Goal: Transaction & Acquisition: Purchase product/service

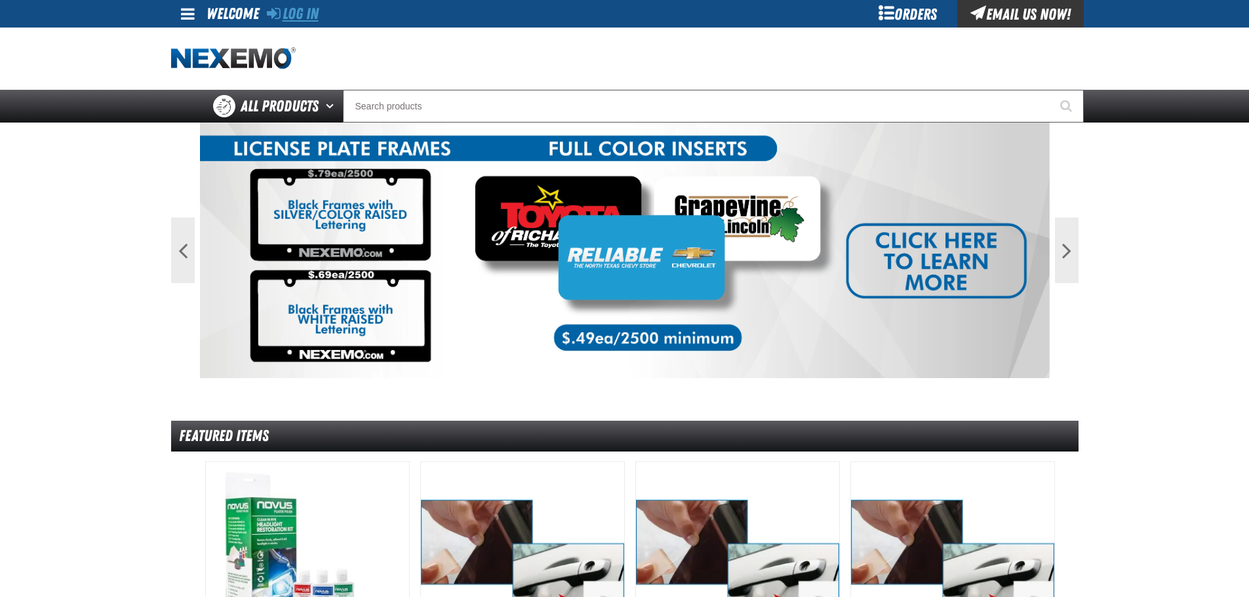
click at [313, 10] on link "Log In" at bounding box center [293, 14] width 52 height 18
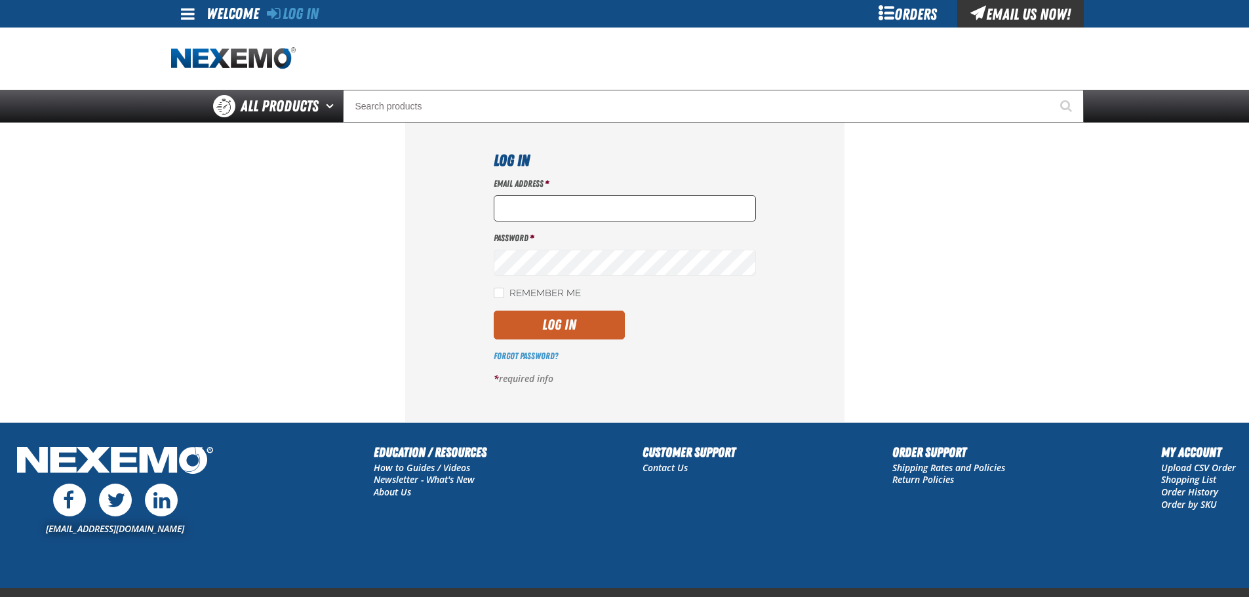
click at [560, 217] on input "Email Address *" at bounding box center [625, 208] width 262 height 26
type input "[EMAIL_ADDRESS][DOMAIN_NAME]"
click at [494, 311] on button "Log In" at bounding box center [559, 325] width 131 height 29
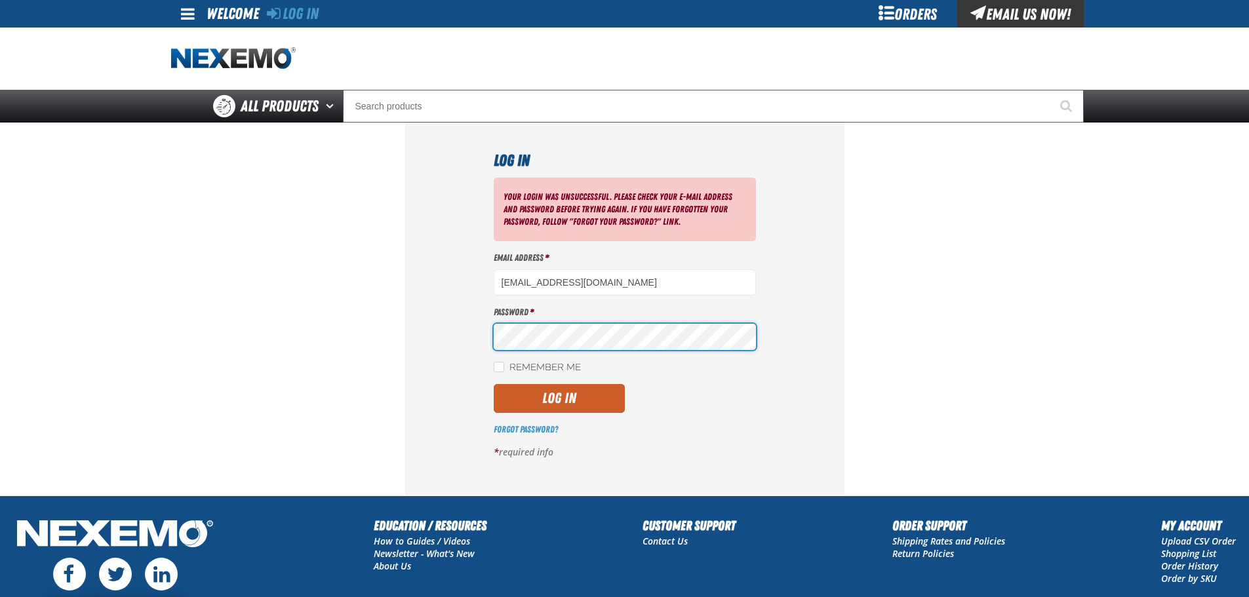
click at [494, 384] on button "Log In" at bounding box center [559, 398] width 131 height 29
click at [601, 288] on input "[EMAIL_ADDRESS][DOMAIN_NAME]" at bounding box center [625, 283] width 262 height 26
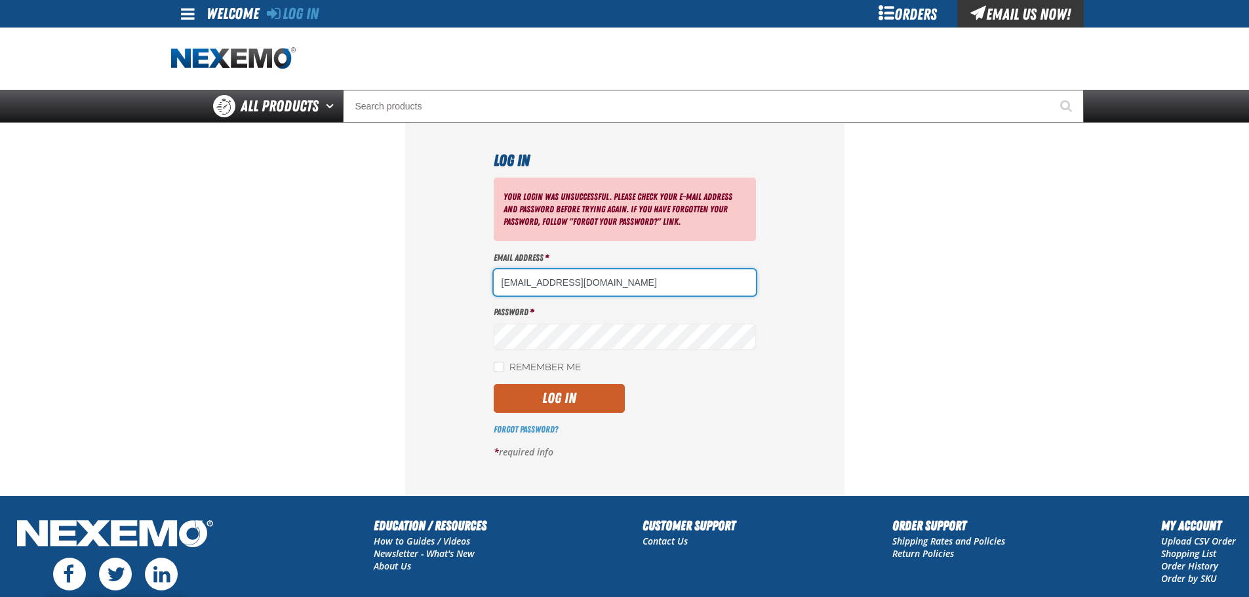
click at [645, 277] on input "[EMAIL_ADDRESS][DOMAIN_NAME]" at bounding box center [625, 283] width 262 height 26
type input "nfederman@vtaig.com"
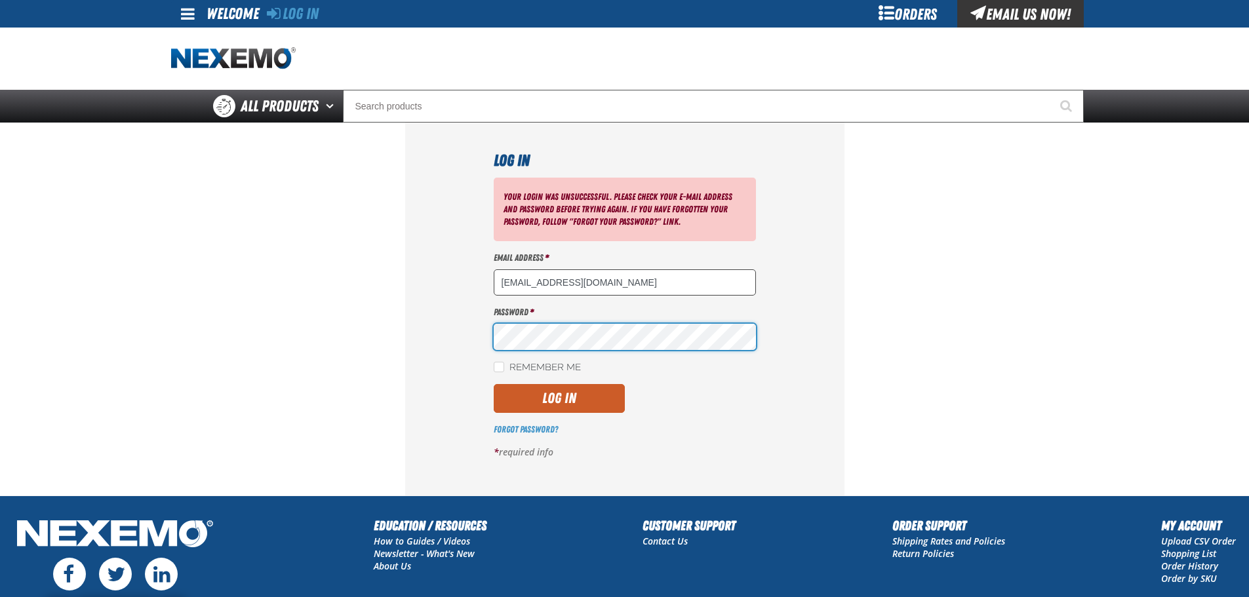
click at [494, 384] on button "Log In" at bounding box center [559, 398] width 131 height 29
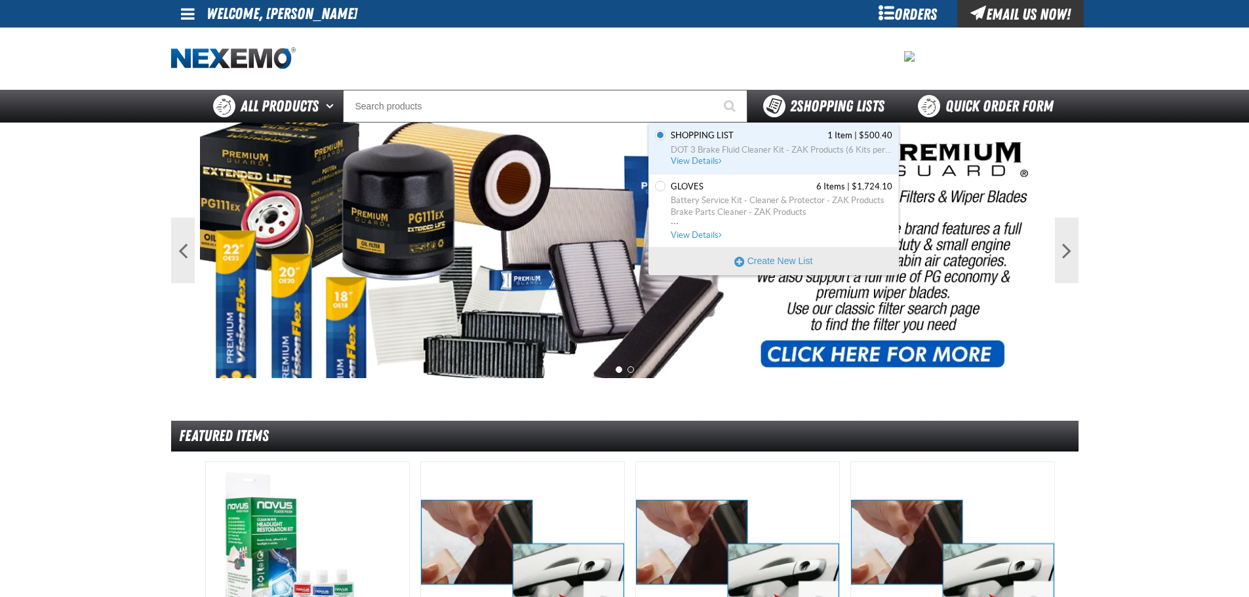
click at [815, 105] on span "2 Shopping Lists" at bounding box center [837, 106] width 94 height 18
click at [710, 138] on span "Shopping List" at bounding box center [702, 136] width 63 height 12
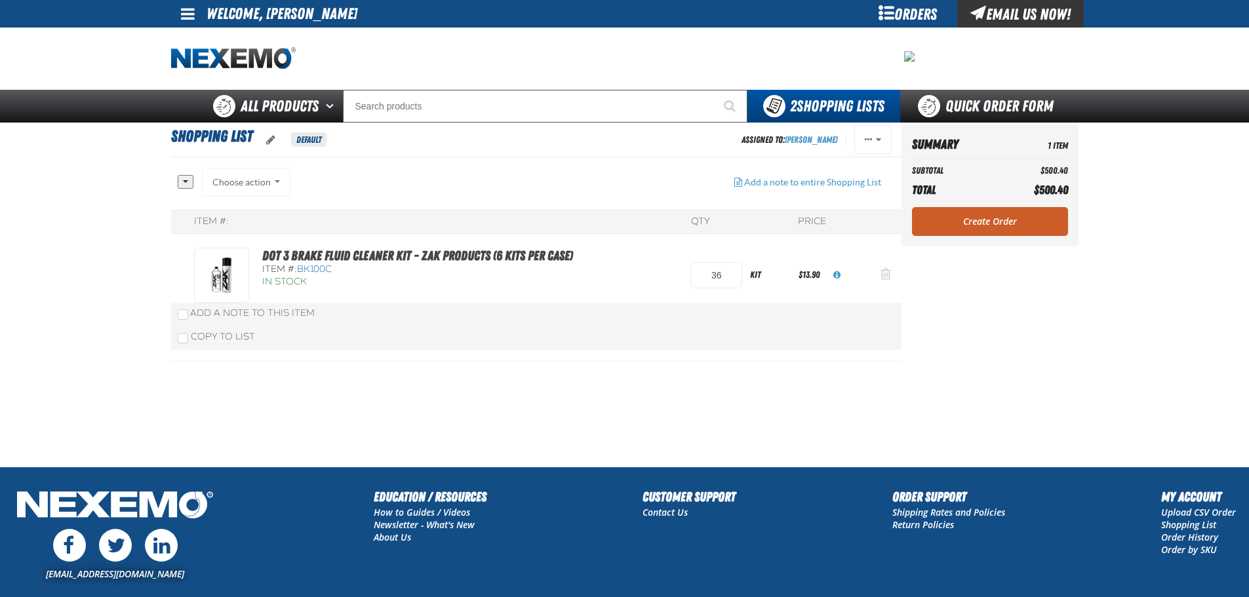
click at [883, 273] on span "Action Remove DOT 3 Brake Fluid Cleaner Kit - ZAK Products (6 Kits per Case) fr…" at bounding box center [886, 274] width 10 height 13
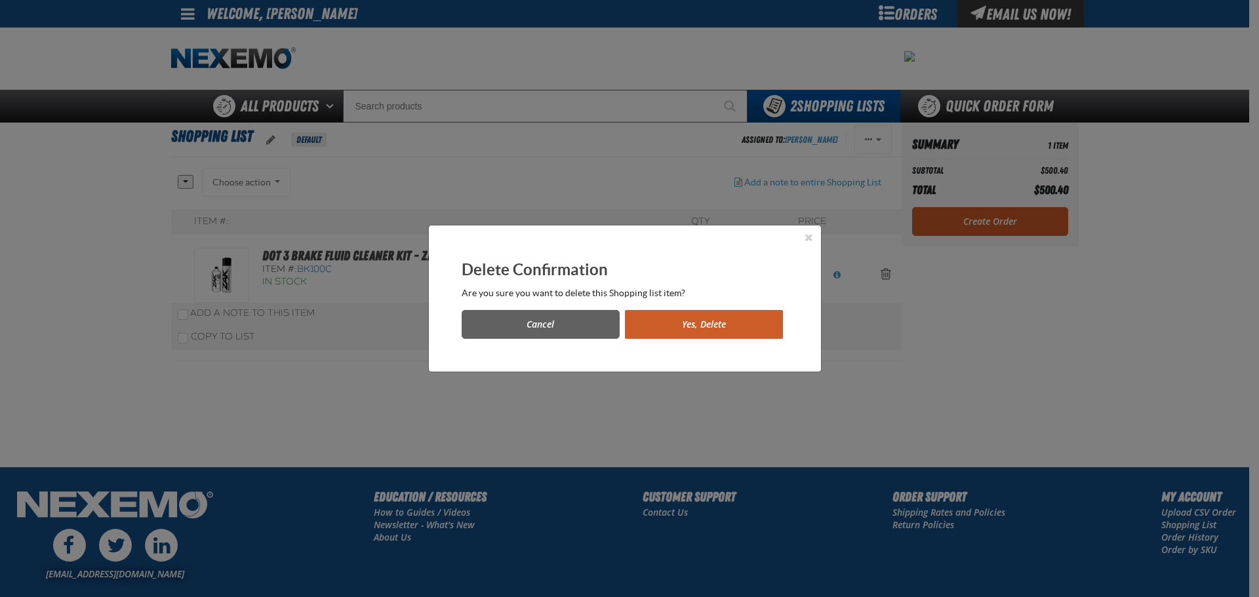
click at [731, 321] on button "Yes, Delete" at bounding box center [704, 324] width 158 height 29
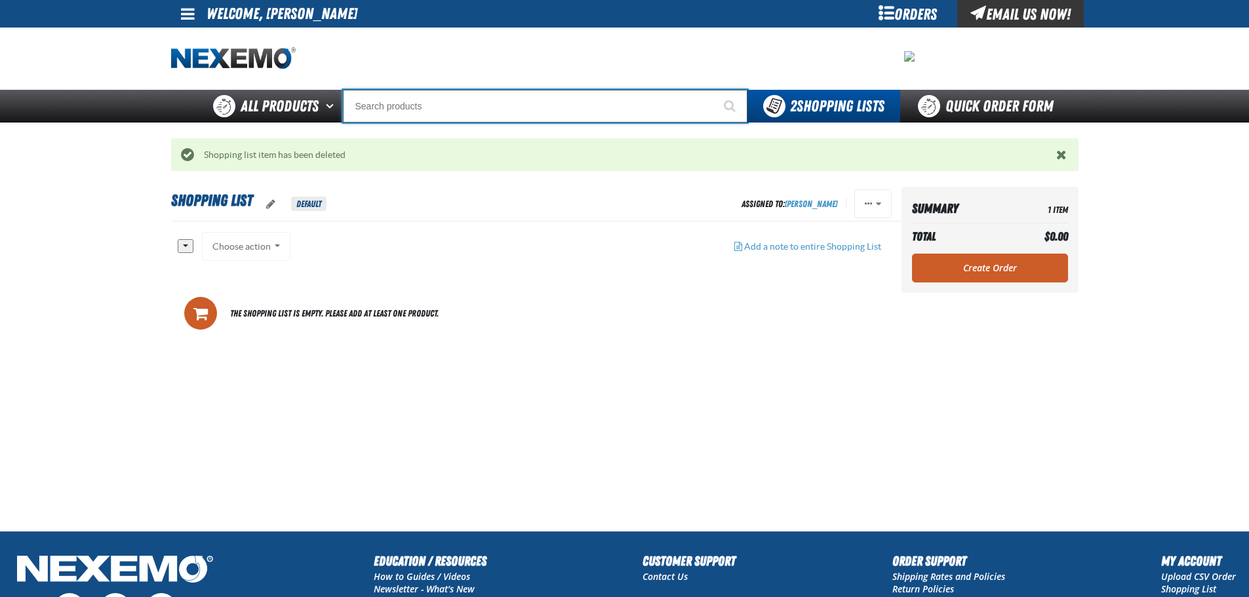
click at [393, 106] on input "Search" at bounding box center [545, 106] width 405 height 33
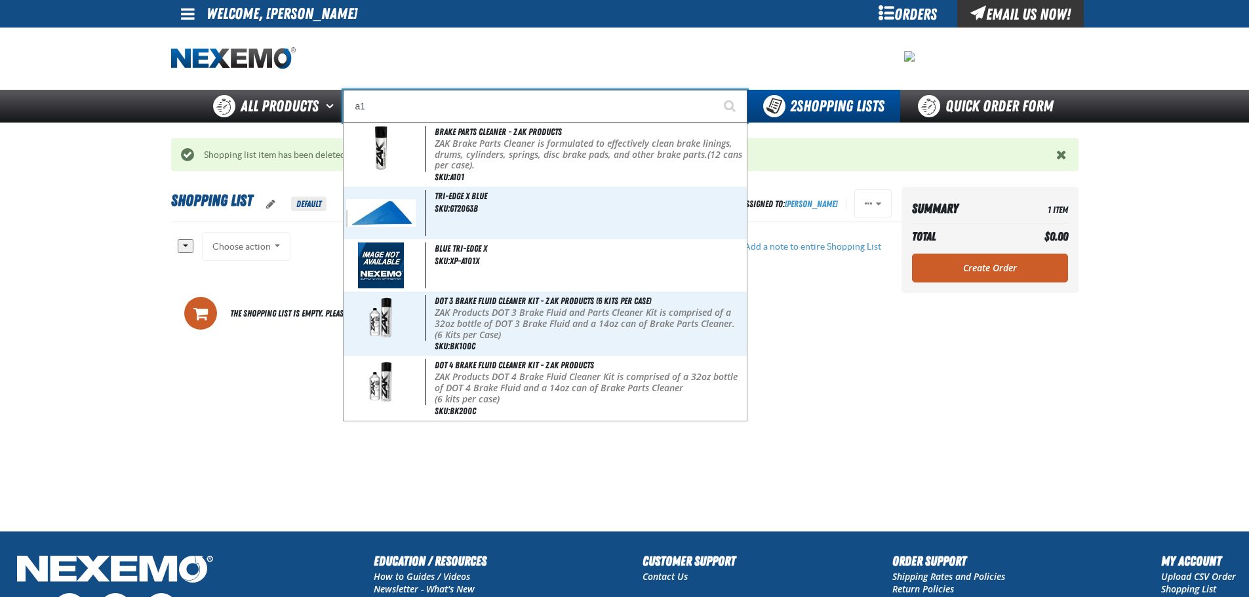
type input "a"
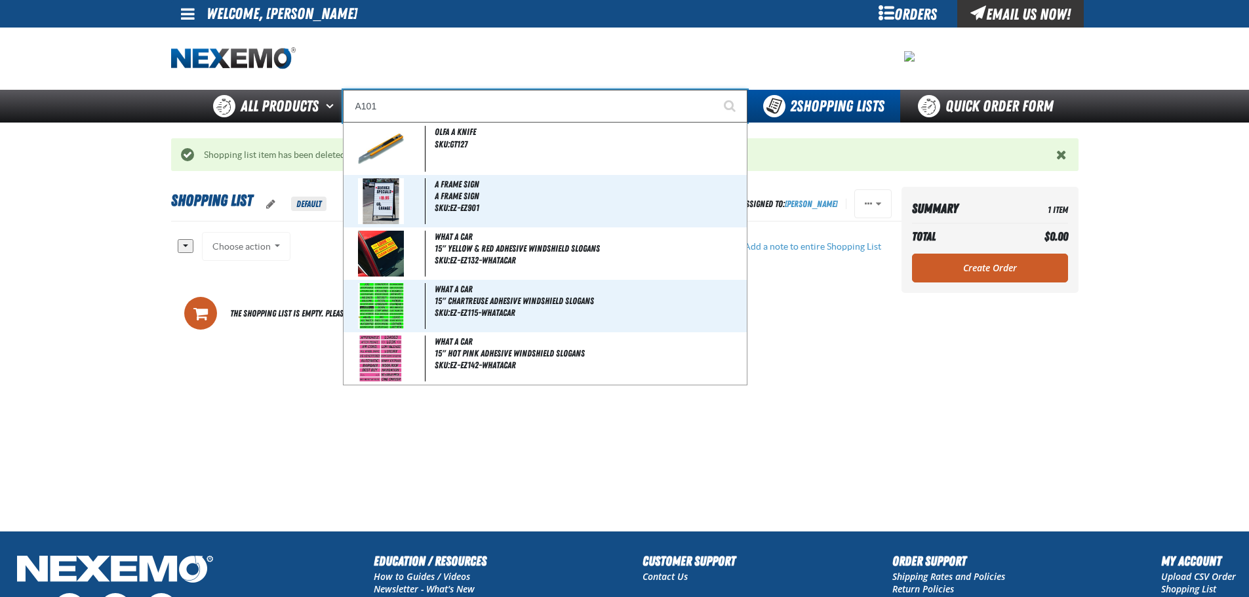
type input "A101"
click at [715, 90] on button "Start Searching" at bounding box center [731, 106] width 33 height 33
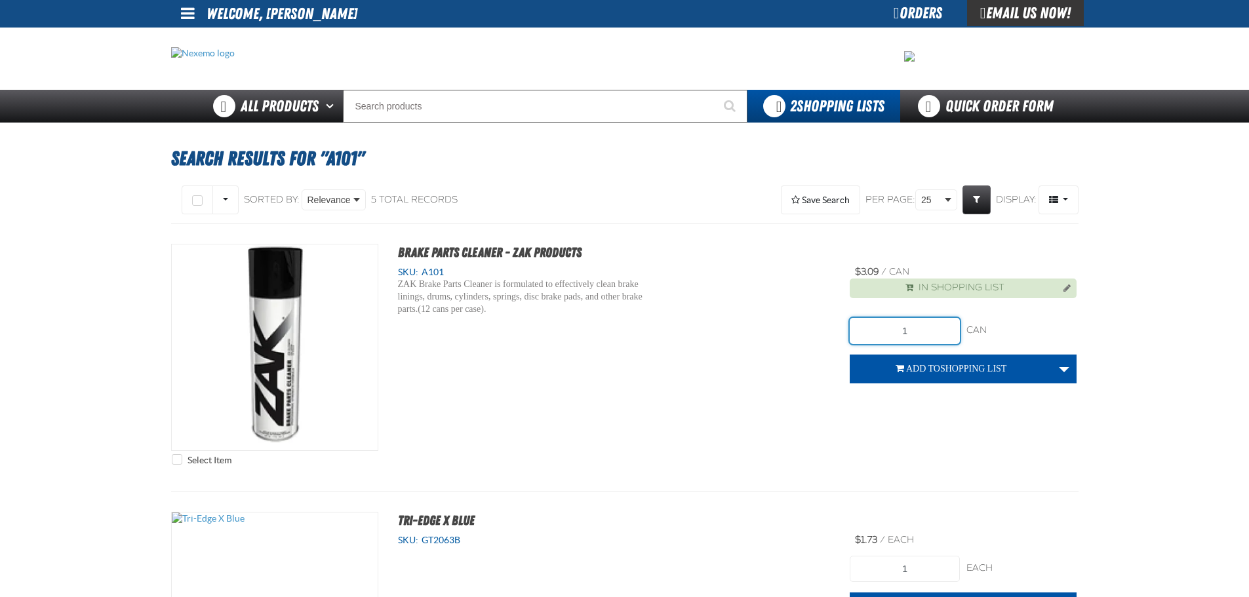
click at [952, 334] on input "1" at bounding box center [905, 331] width 110 height 26
type input "36"
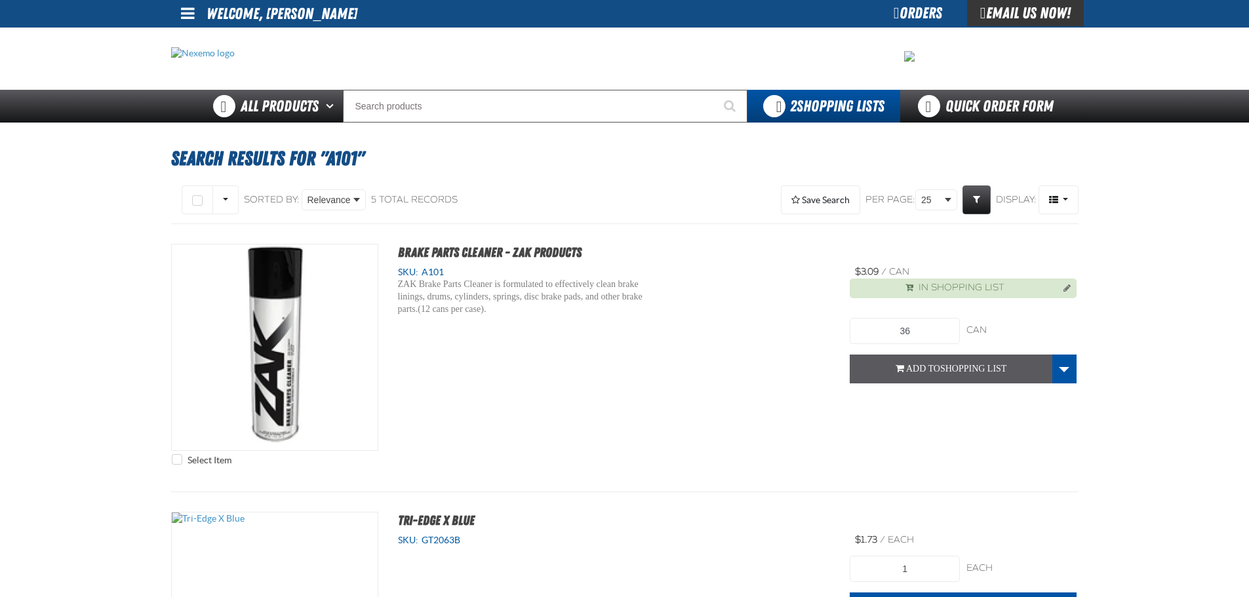
click at [941, 372] on span "Shopping List" at bounding box center [973, 369] width 67 height 10
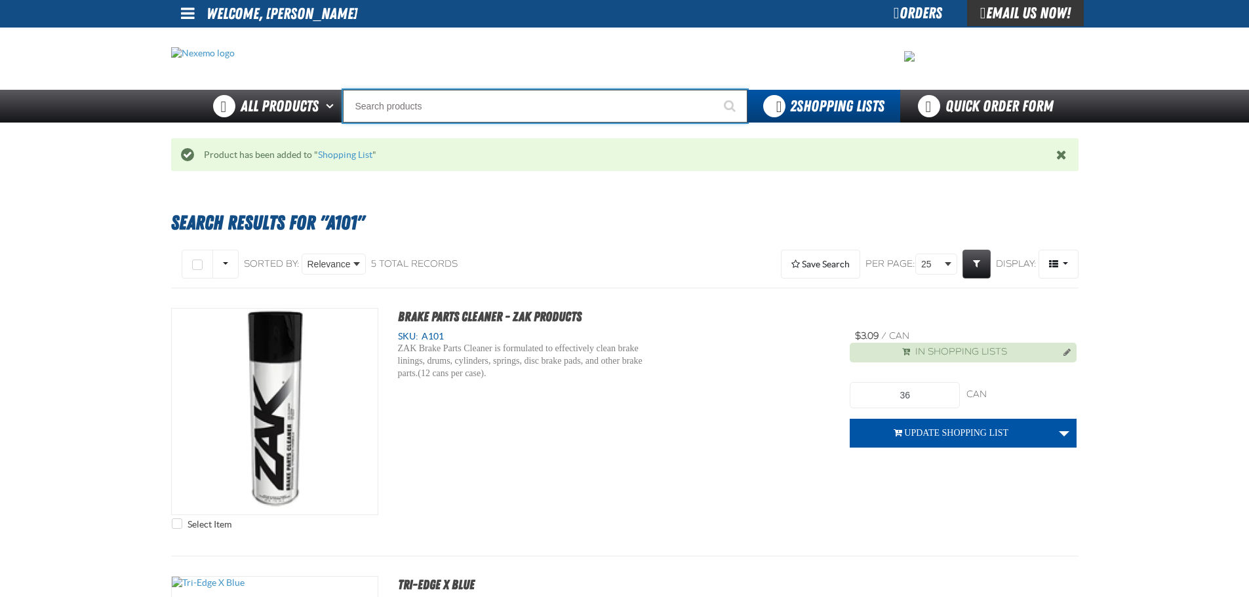
click at [386, 105] on input "Search" at bounding box center [545, 106] width 405 height 33
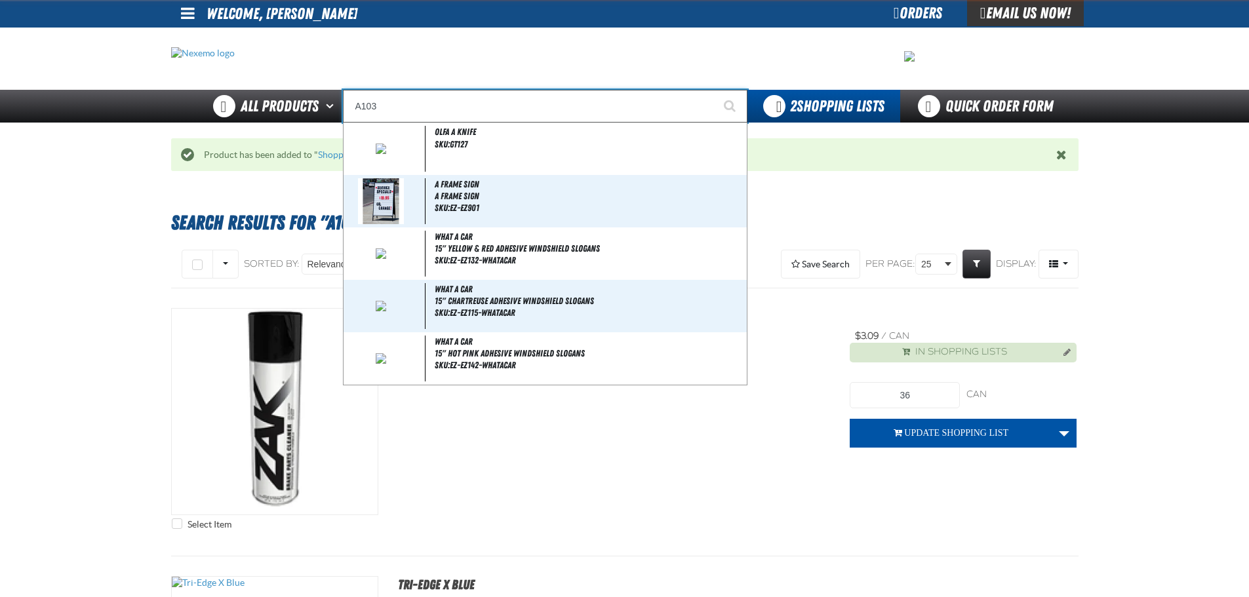
type input "A103"
click at [715, 90] on button "Start Searching" at bounding box center [731, 106] width 33 height 33
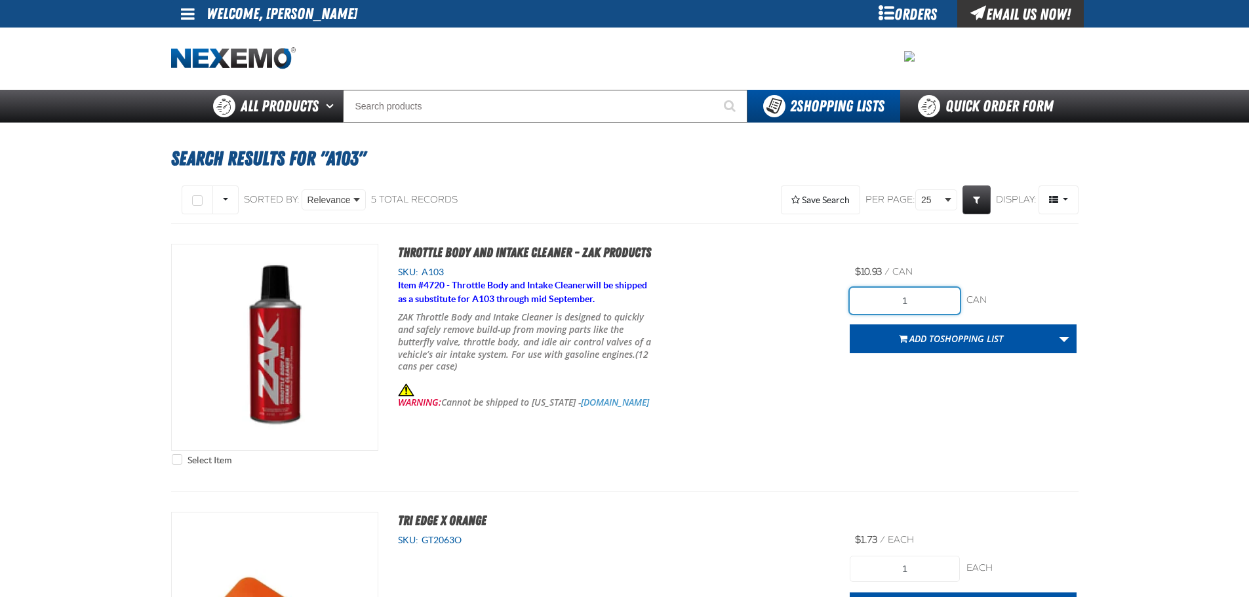
click at [917, 300] on input "1" at bounding box center [905, 301] width 110 height 26
type input "24"
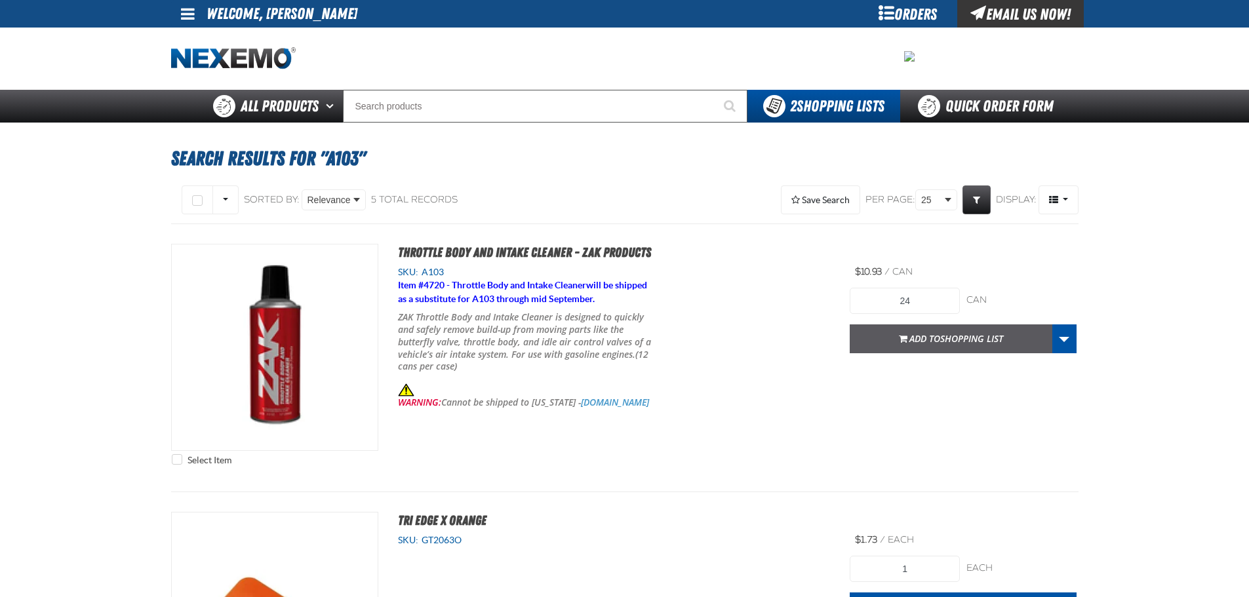
click at [904, 339] on span "button" at bounding box center [903, 340] width 9 height 3
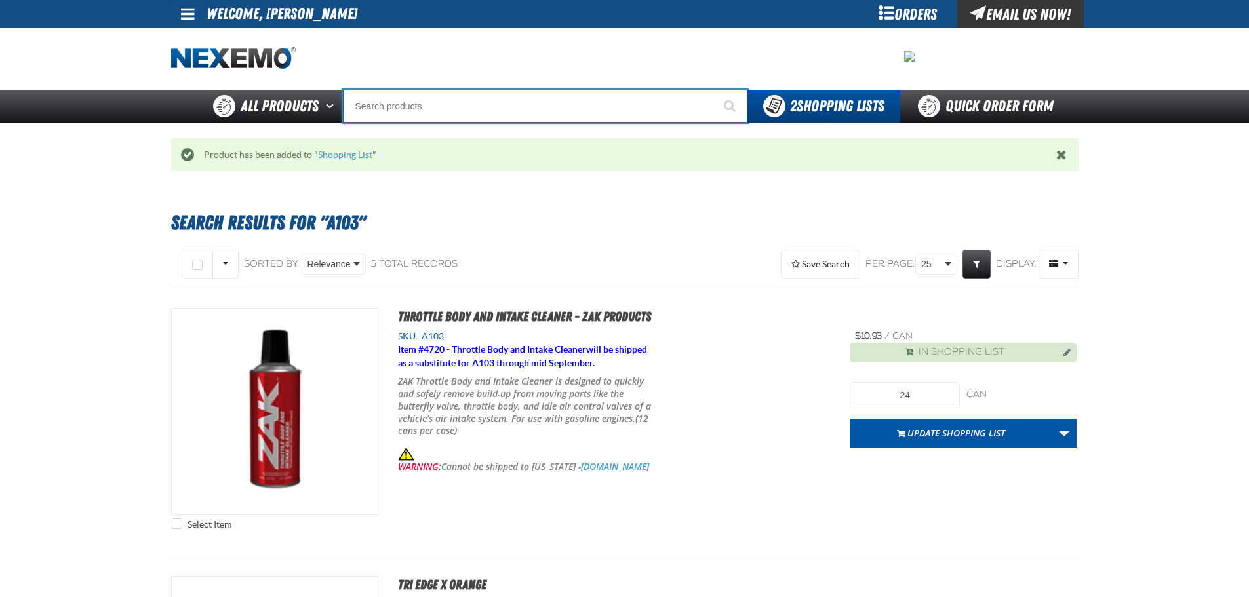
click at [485, 106] on input "Search" at bounding box center [545, 106] width 405 height 33
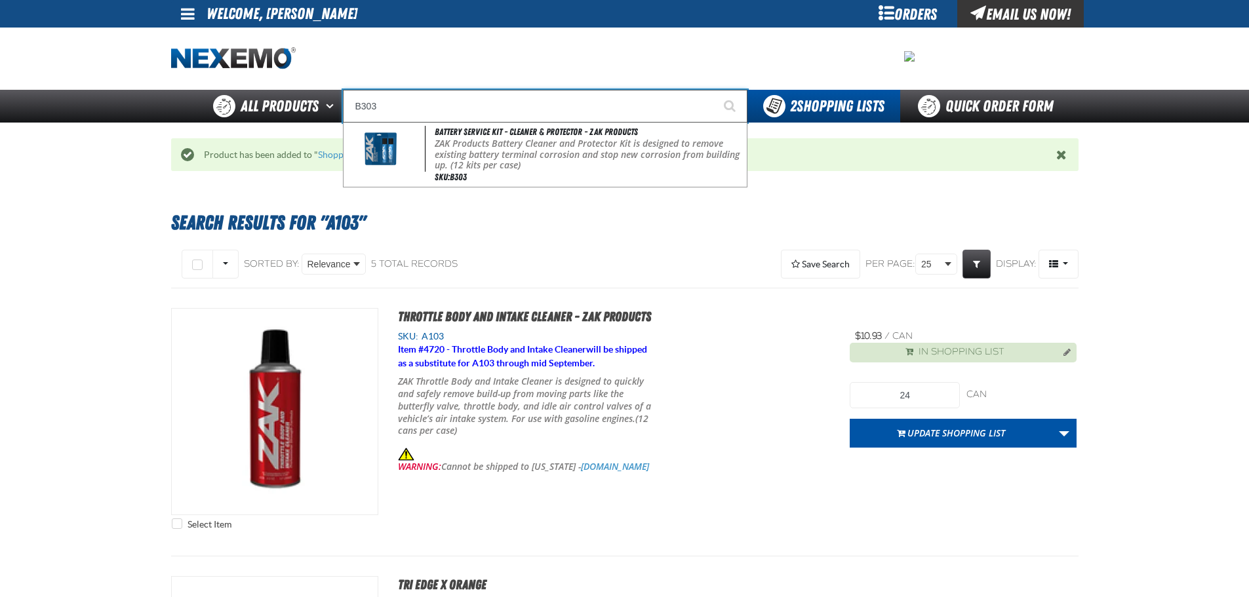
type input "B303"
click at [715, 90] on button "Start Searching" at bounding box center [731, 106] width 33 height 33
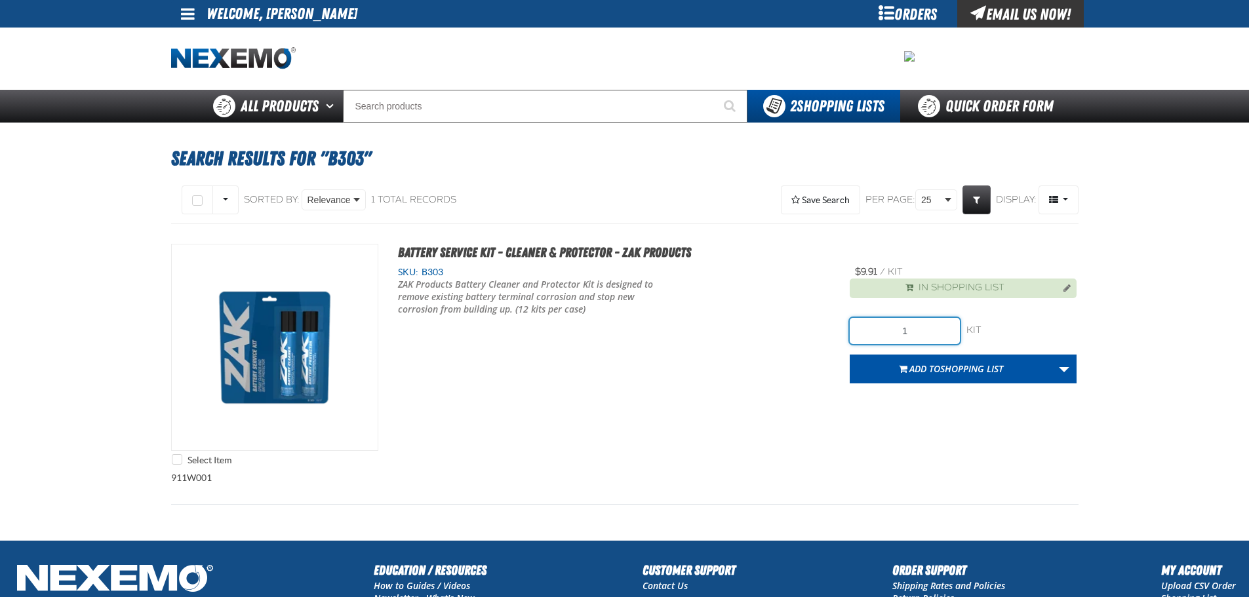
click at [940, 337] on input "1" at bounding box center [905, 331] width 110 height 26
type input "84"
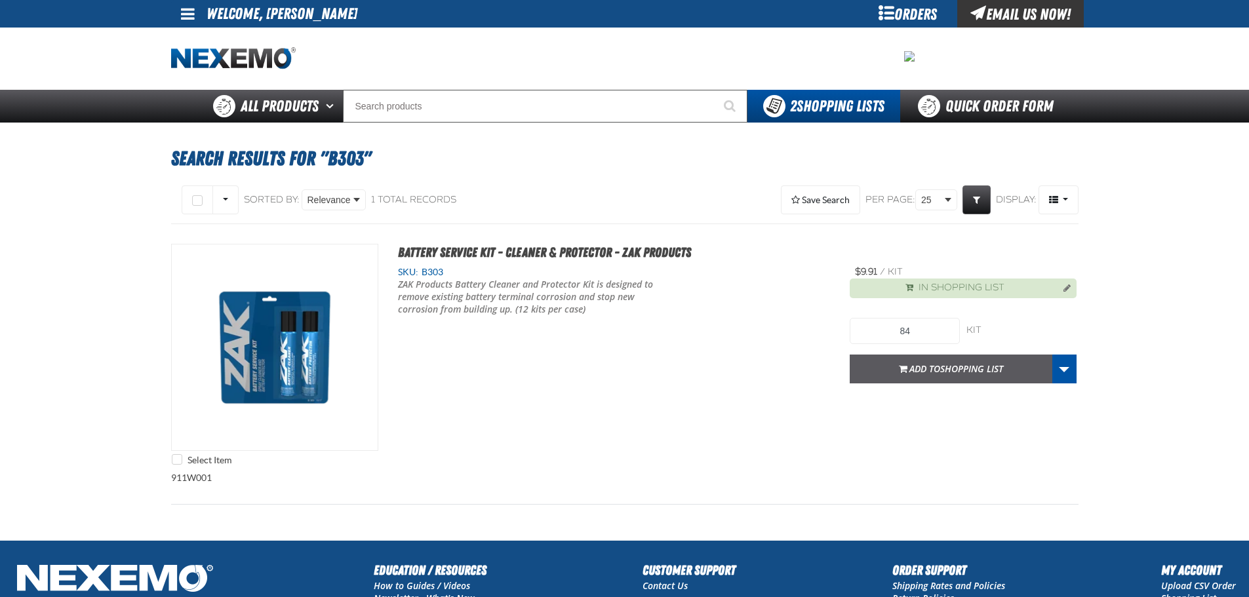
click at [917, 373] on span "Add to Shopping List" at bounding box center [957, 369] width 94 height 12
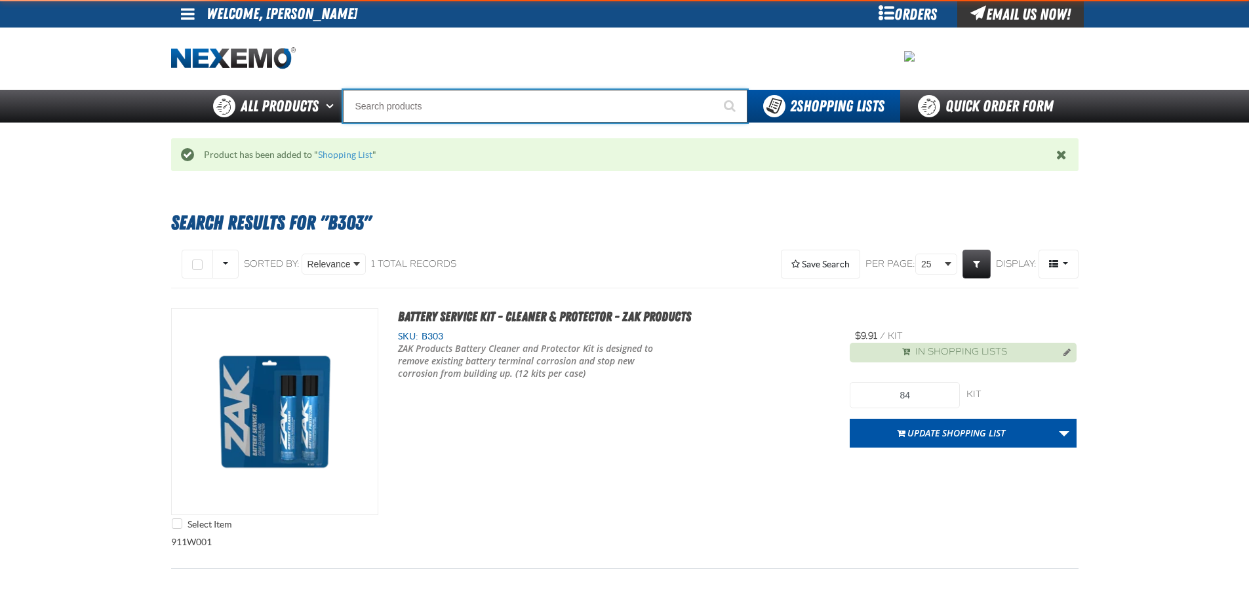
click at [416, 100] on input "Search" at bounding box center [545, 106] width 405 height 33
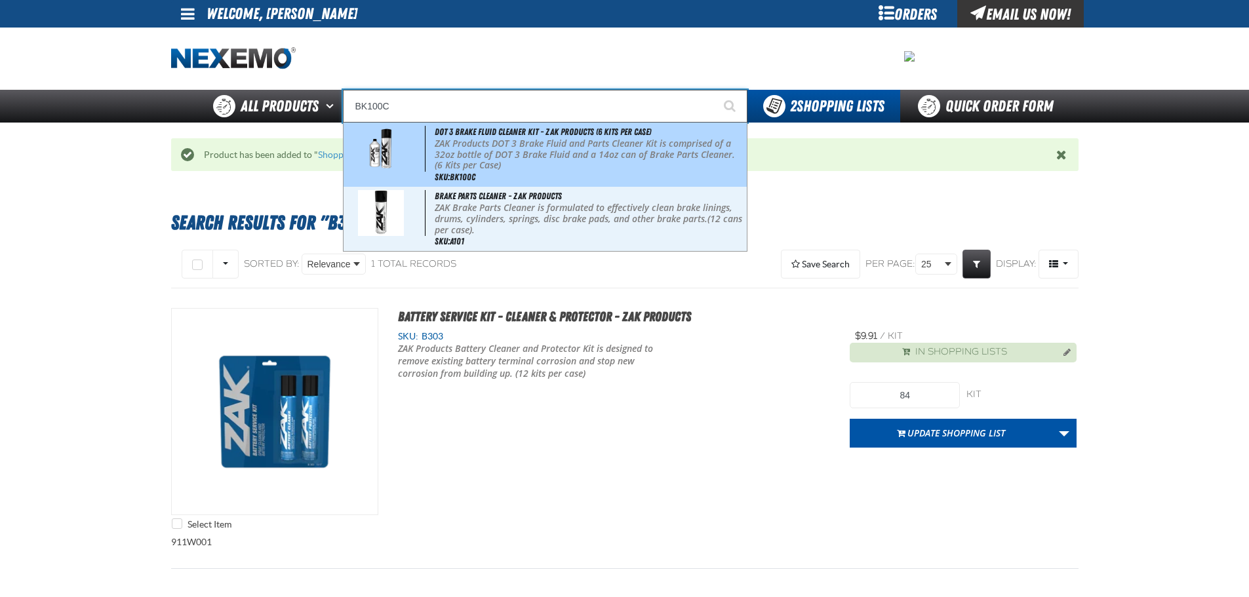
click at [456, 136] on span "DOT 3 Brake Fluid Cleaner Kit - ZAK Products (6 Kits per Case)" at bounding box center [543, 132] width 216 height 10
type input "DOT 3 Brake Fluid Cleaner Kit - ZAK Products (6 Kits per Case)"
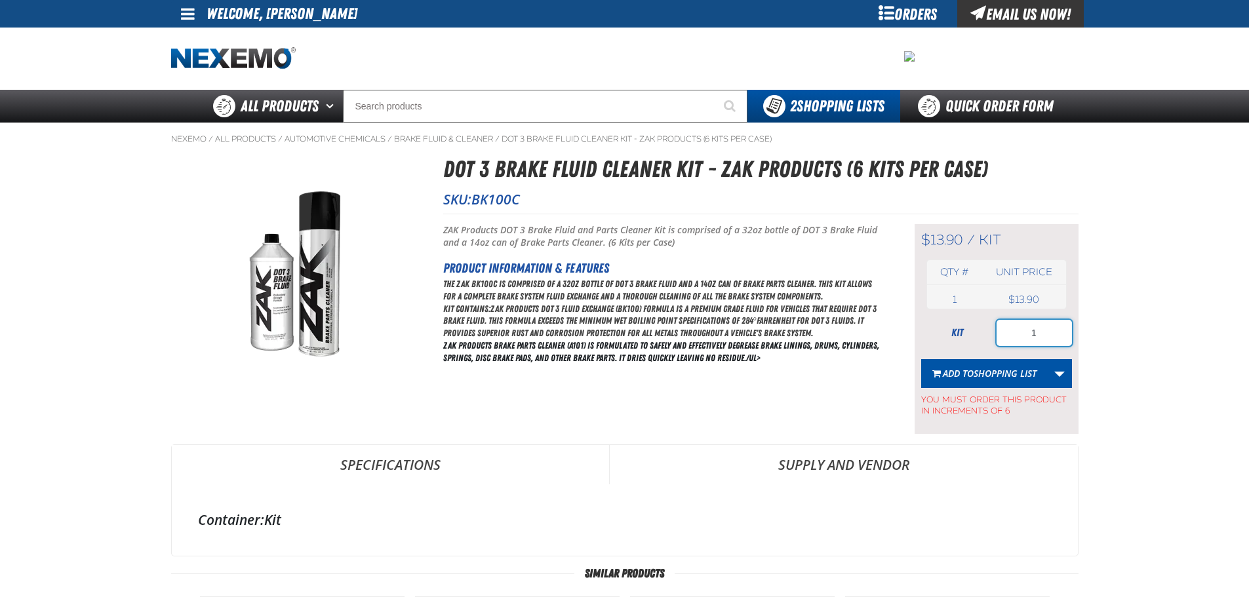
click at [1043, 334] on input "1" at bounding box center [1034, 333] width 75 height 26
type input "18"
click at [987, 385] on button "Add to Shopping List" at bounding box center [984, 373] width 127 height 29
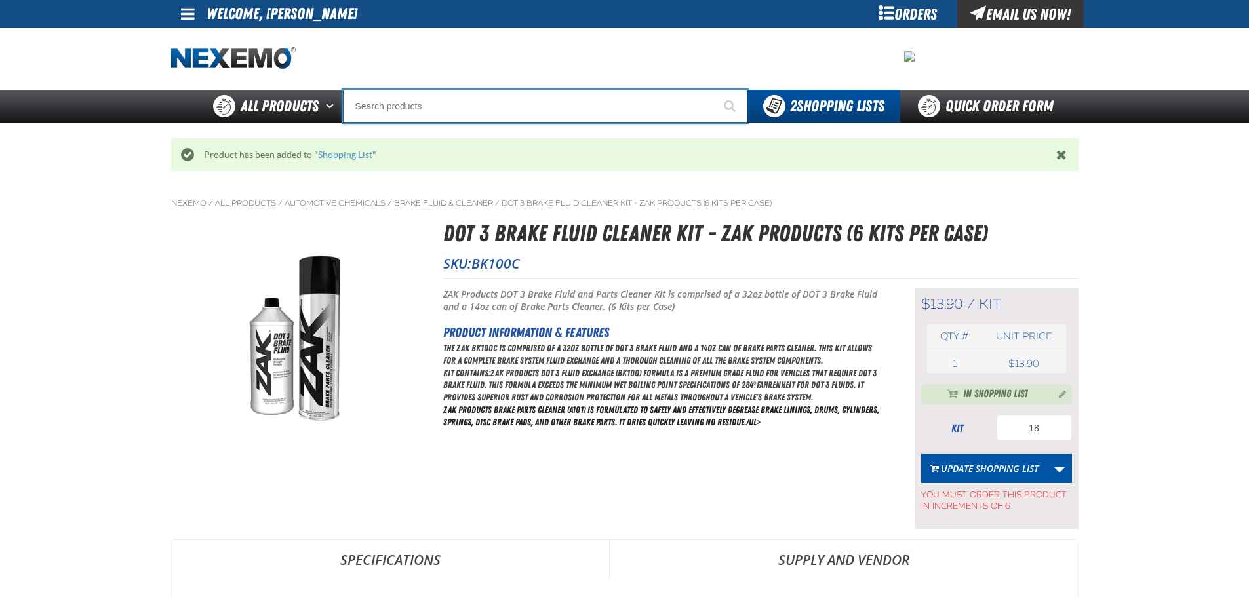
click at [448, 107] on input "Search" at bounding box center [545, 106] width 405 height 33
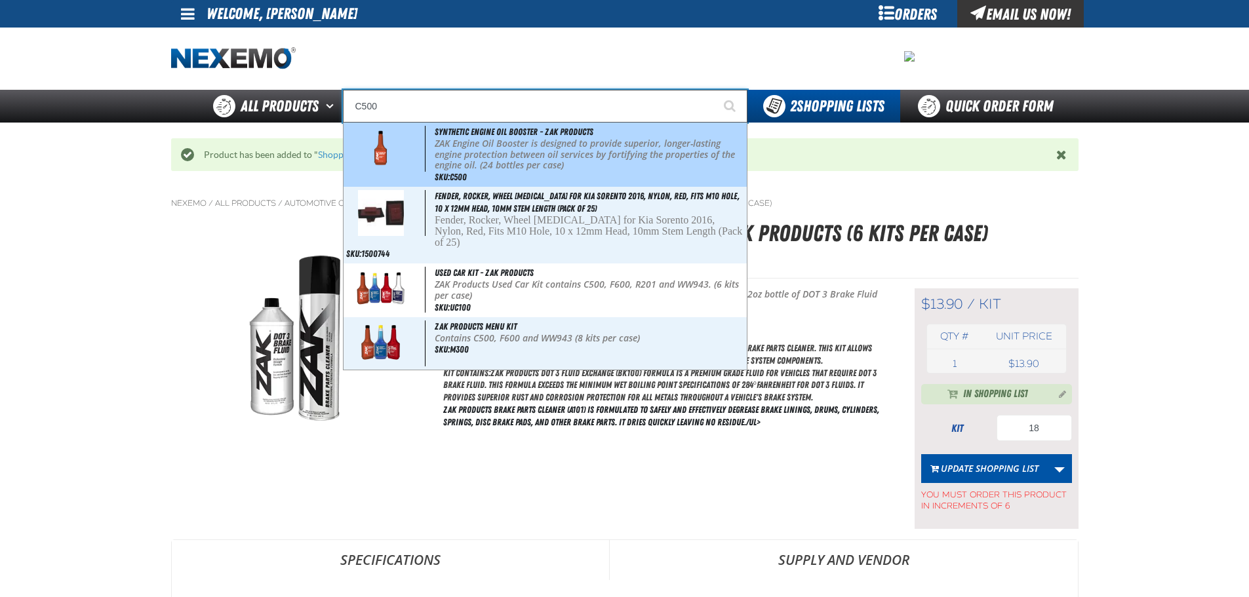
click at [477, 148] on p "ZAK Engine Oil Booster is designed to provide superior, longer-lasting engine p…" at bounding box center [590, 154] width 310 height 33
type input "Synthetic Engine Oil Booster - ZAK Products"
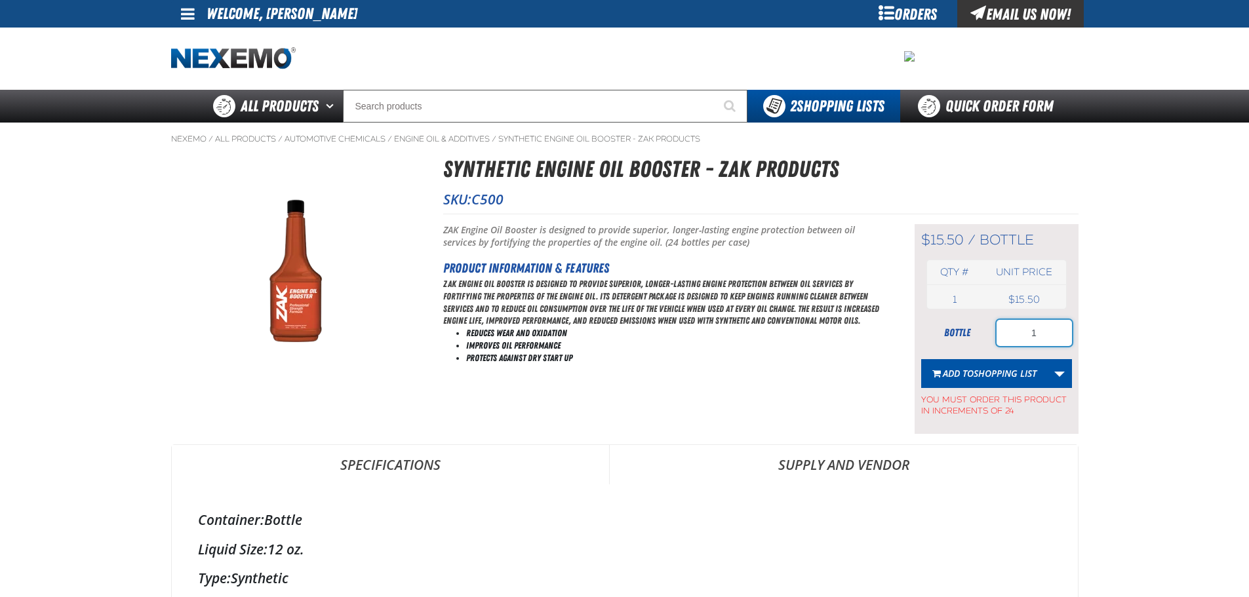
click at [1045, 322] on input "1" at bounding box center [1034, 333] width 75 height 26
type input "120"
click at [986, 369] on span "Shopping List" at bounding box center [1005, 373] width 63 height 12
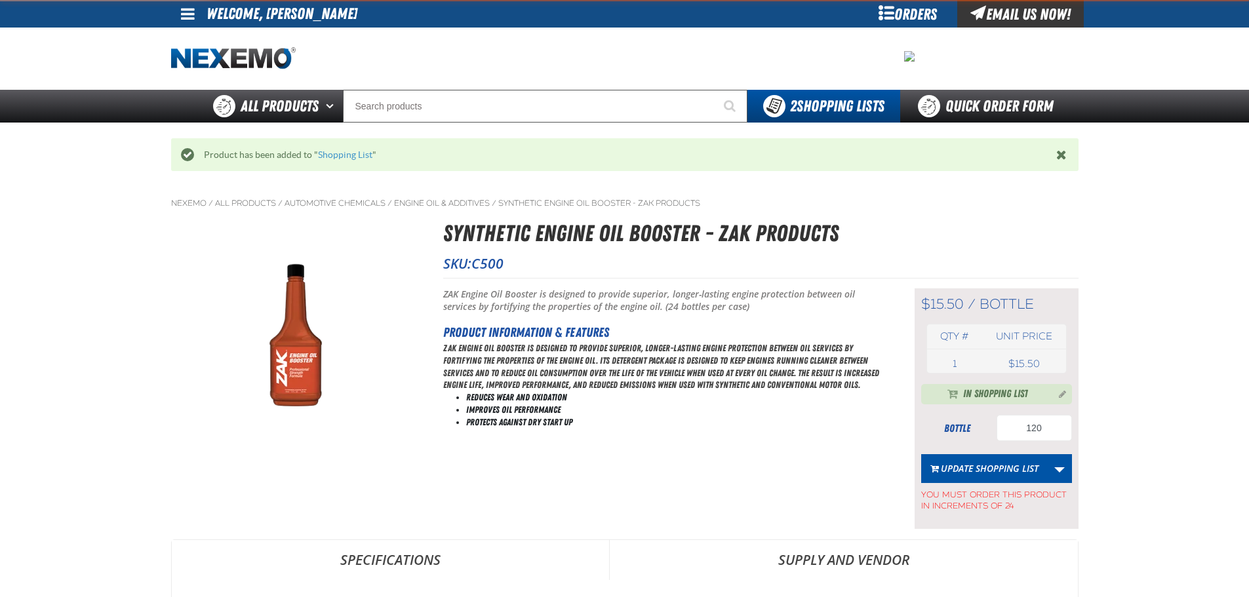
click at [416, 89] on div at bounding box center [625, 59] width 908 height 62
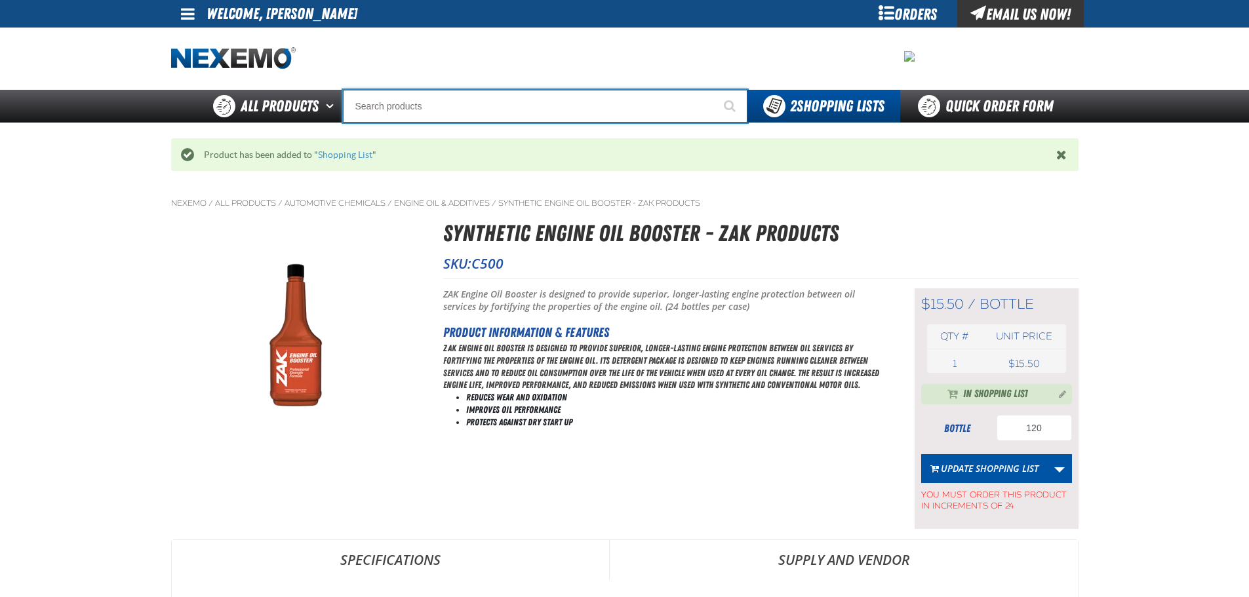
click at [411, 105] on input "Search" at bounding box center [545, 106] width 405 height 33
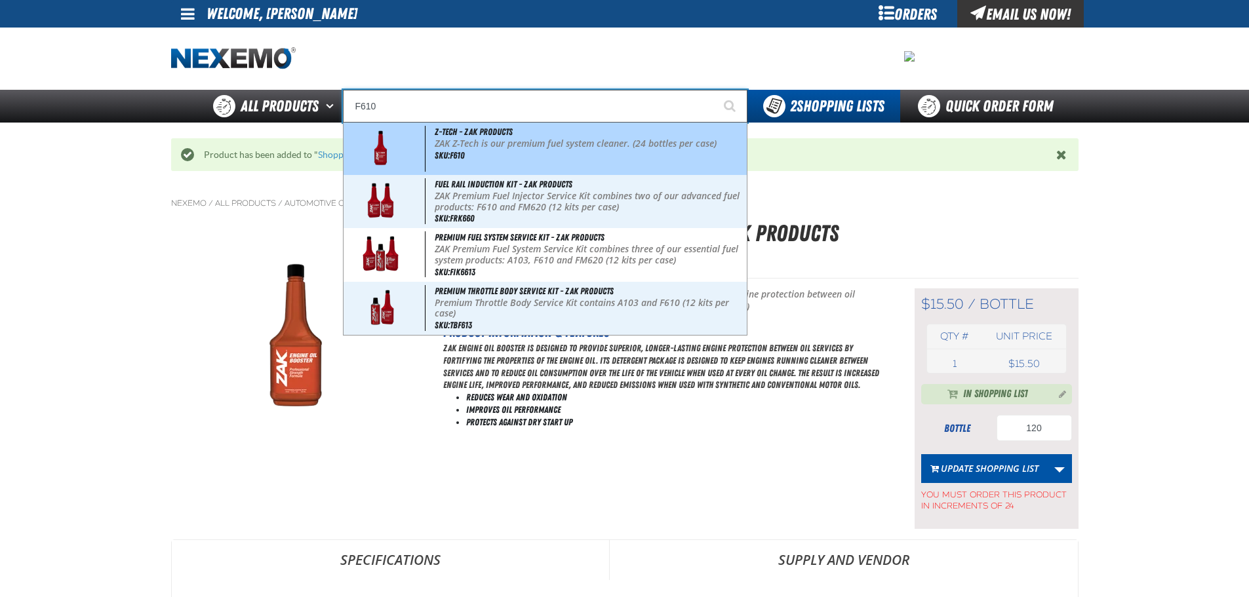
click at [510, 136] on span "Z-Tech - ZAK Products" at bounding box center [474, 132] width 78 height 10
type input "Z-Tech - ZAK Products"
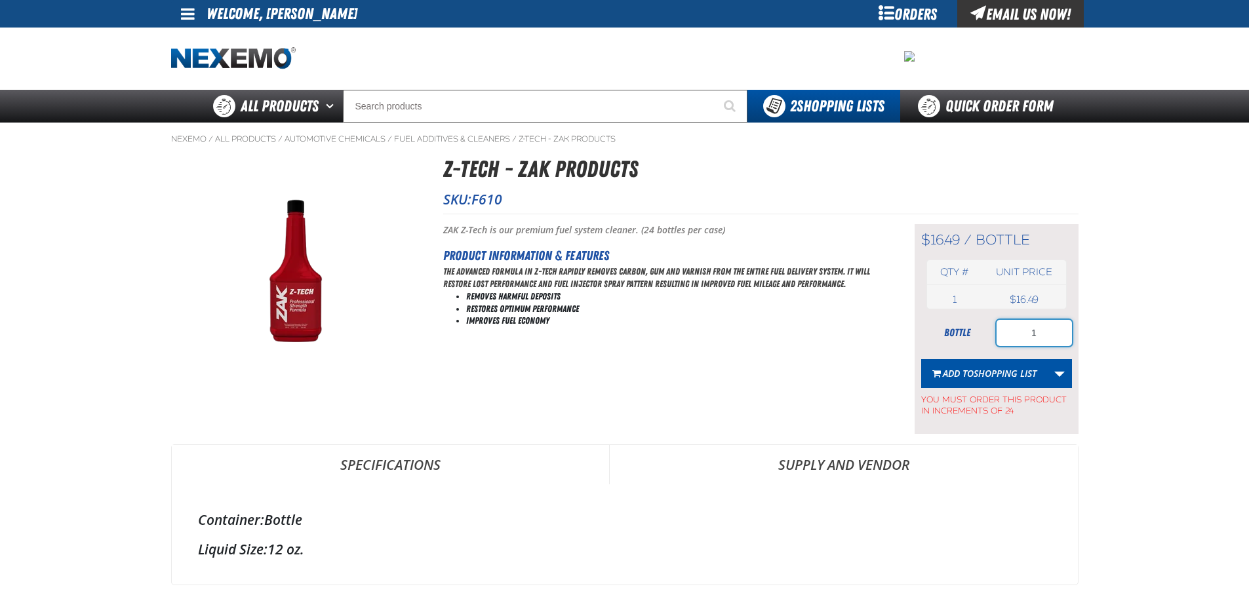
click at [1055, 331] on input "1" at bounding box center [1034, 333] width 75 height 26
type input "24"
click at [990, 372] on span "Shopping List" at bounding box center [1005, 373] width 63 height 12
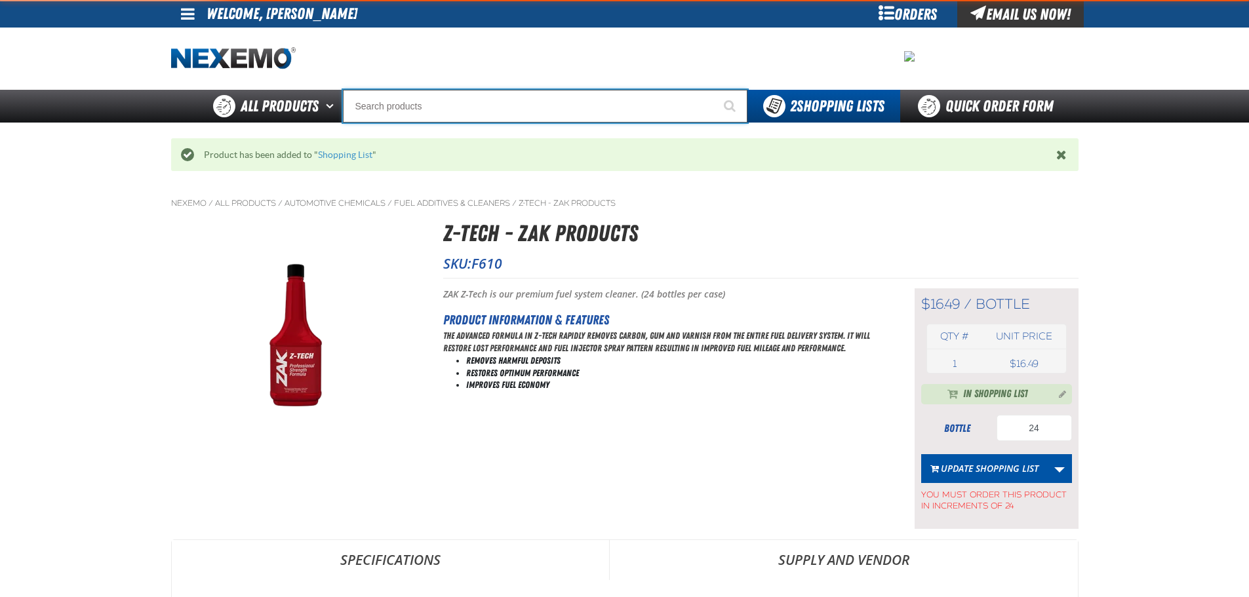
click at [500, 109] on input "Search" at bounding box center [545, 106] width 405 height 33
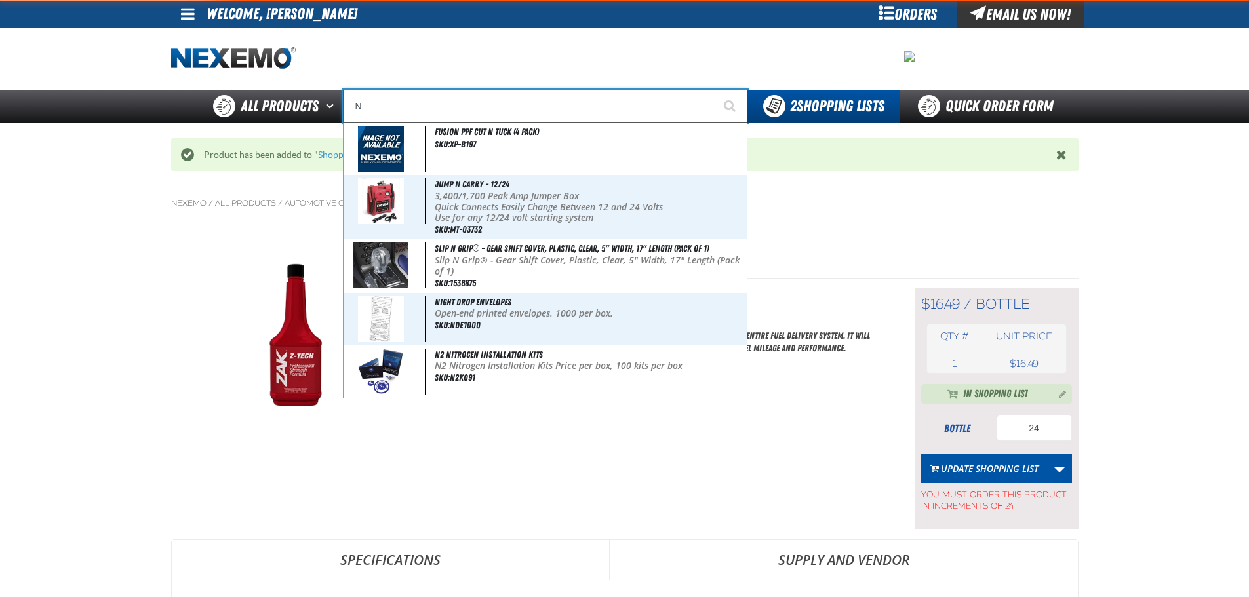
type input "NT"
type input "NT A-300GR"
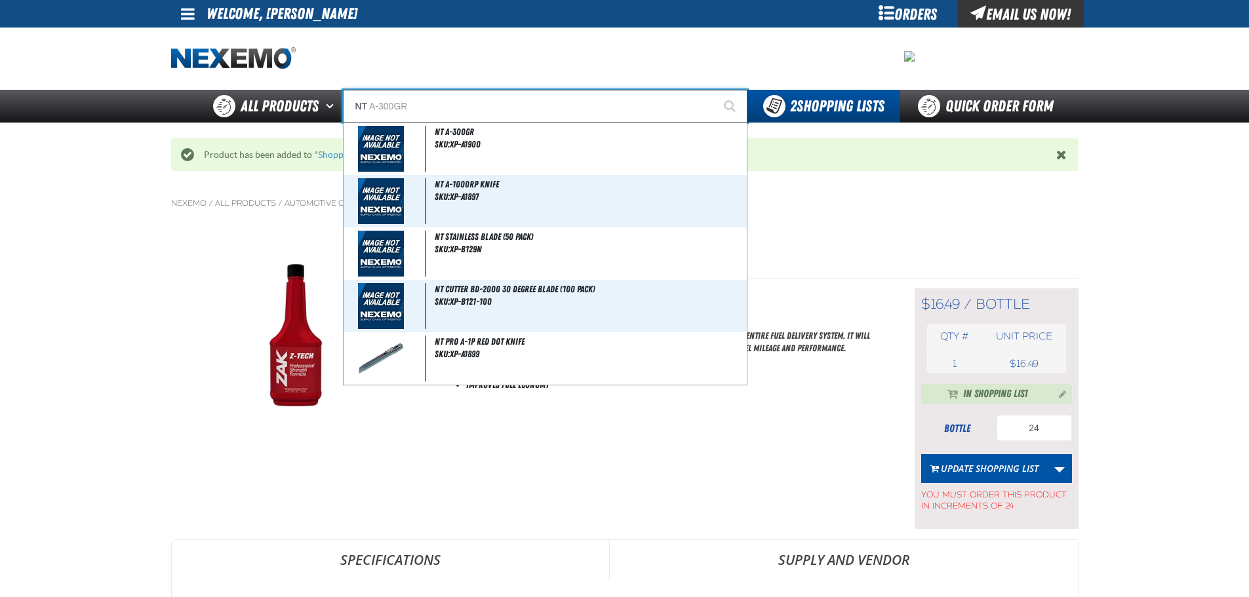
type input "N"
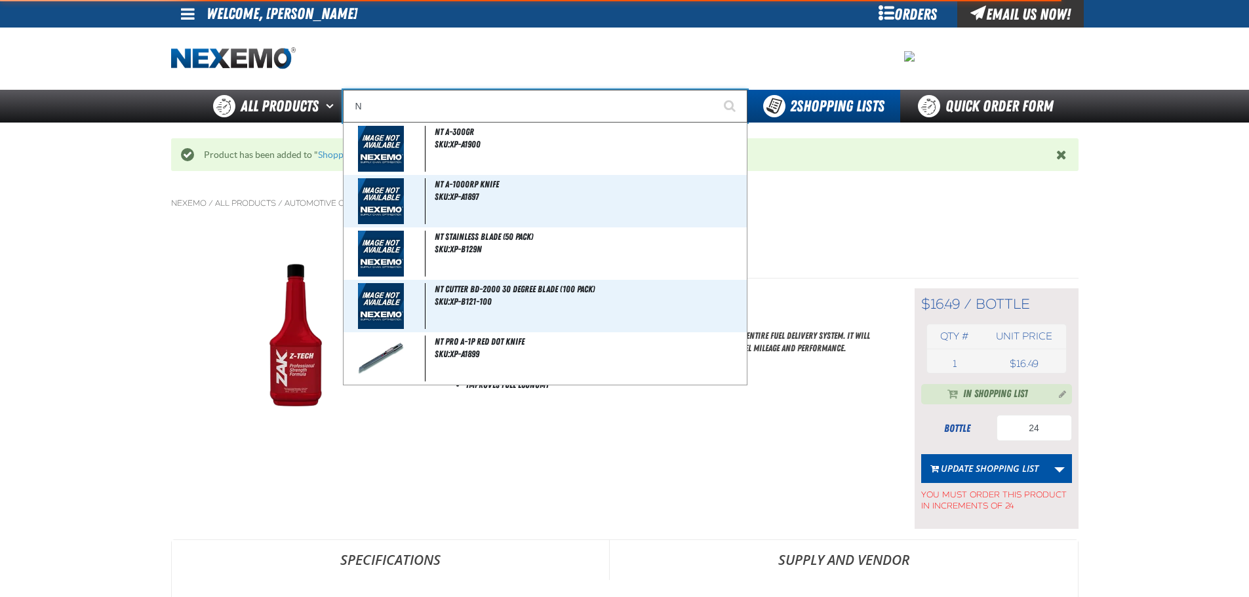
type input "NI"
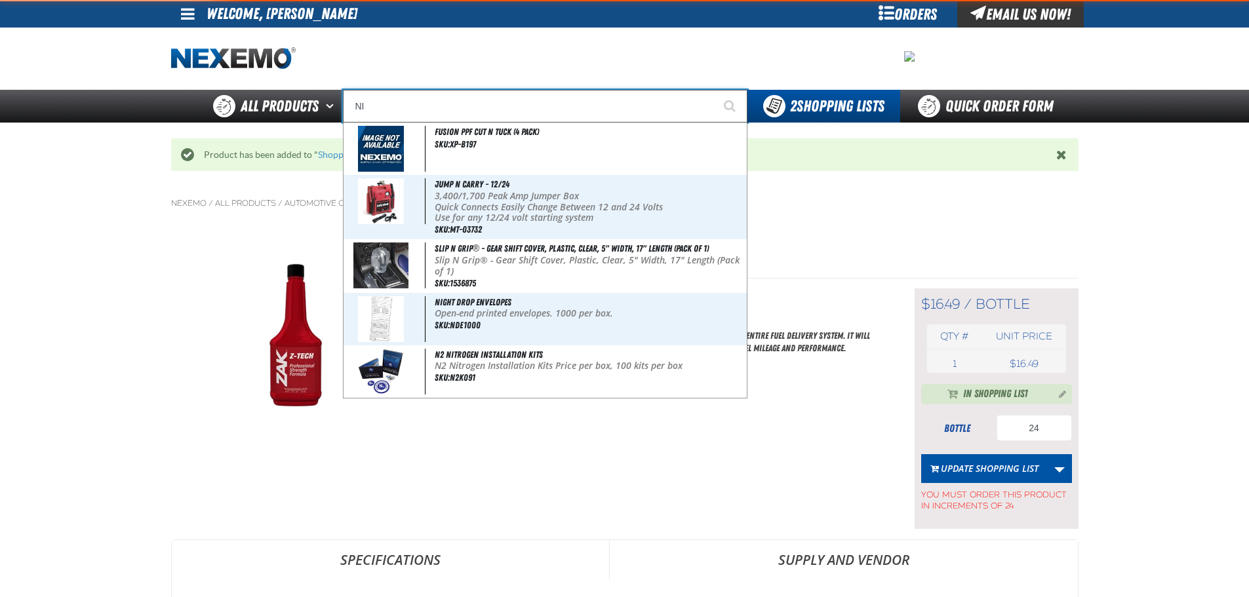
type input "NISSAN"
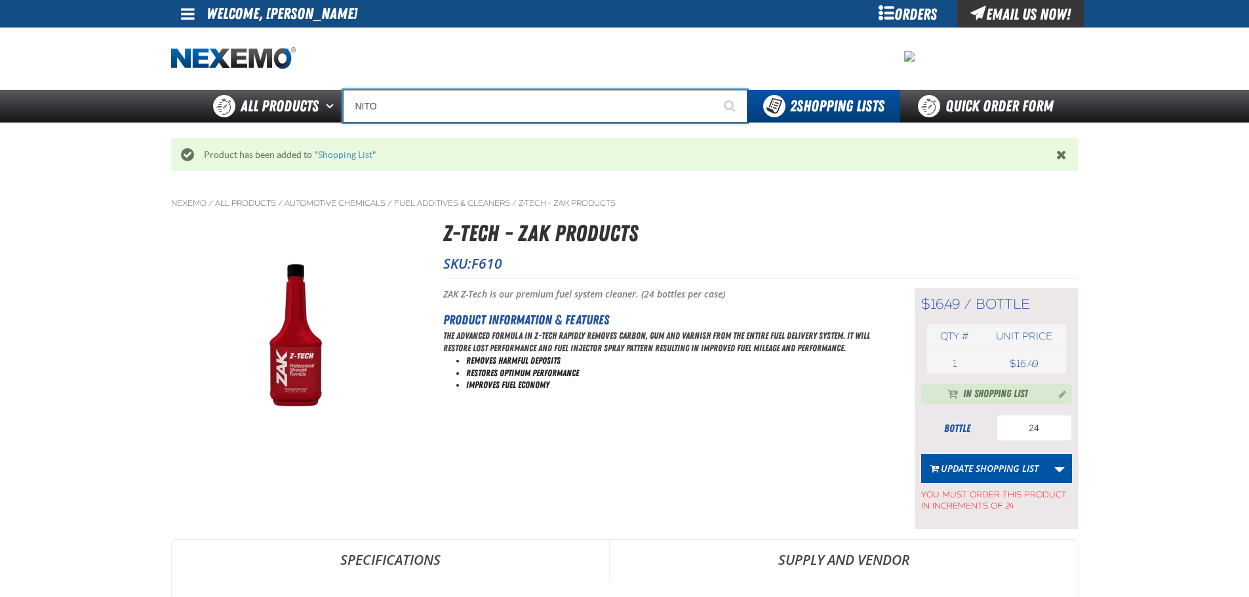
type input "NIT"
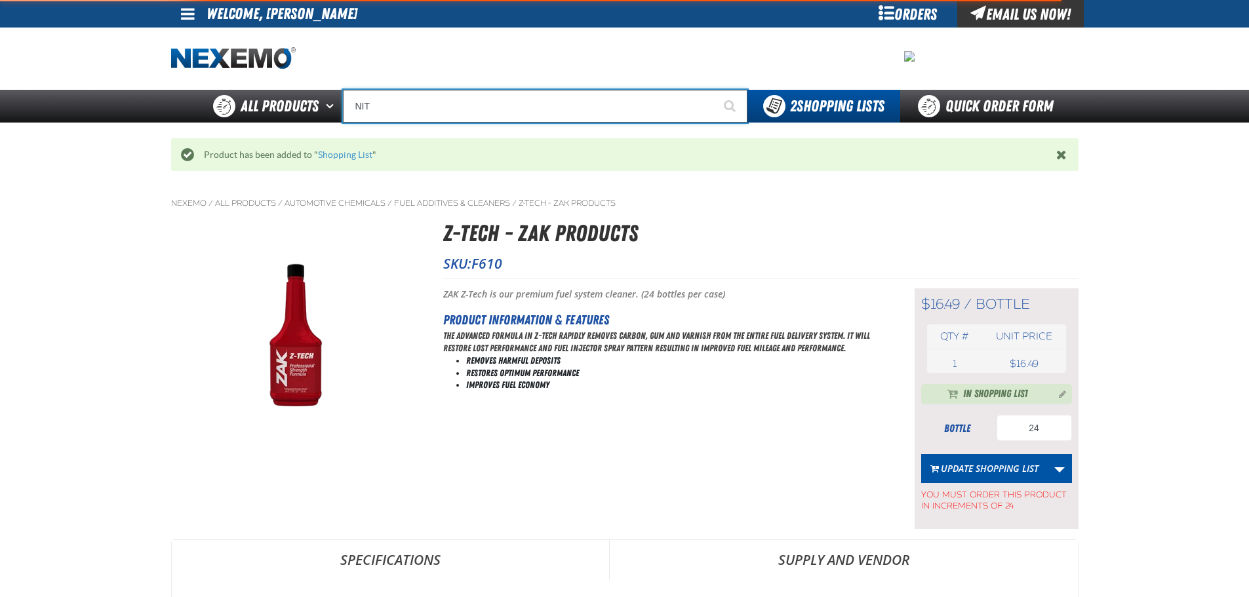
type input "NITrogen Machine Filter Kit"
type input "NITRO"
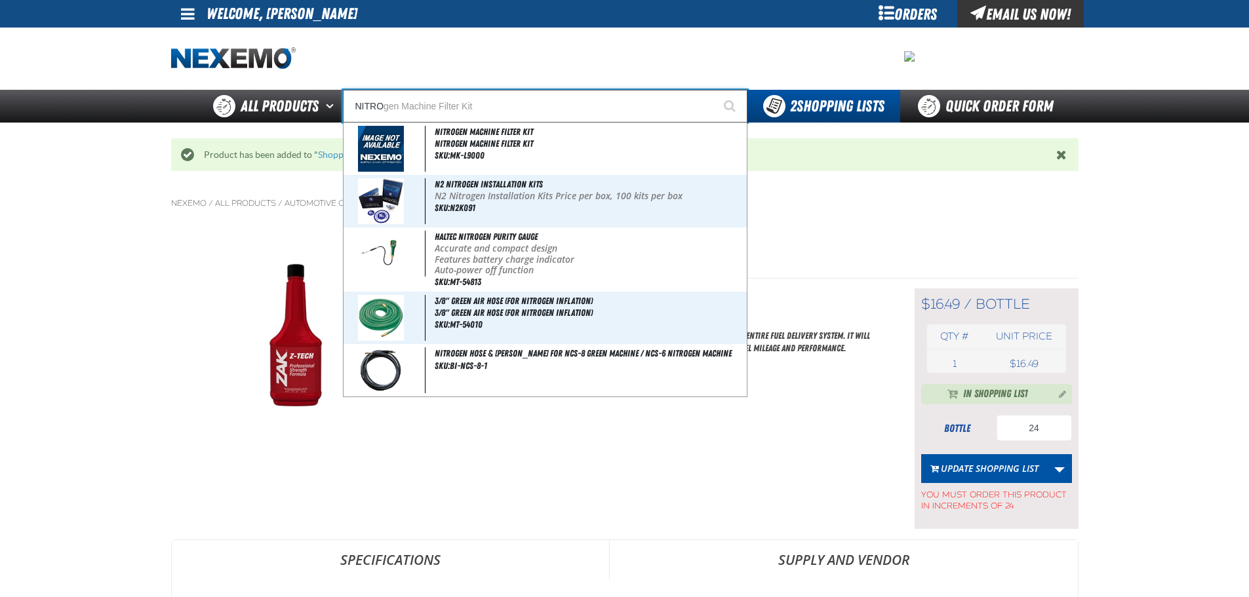
type input "NITROgen Machine Filter Kit"
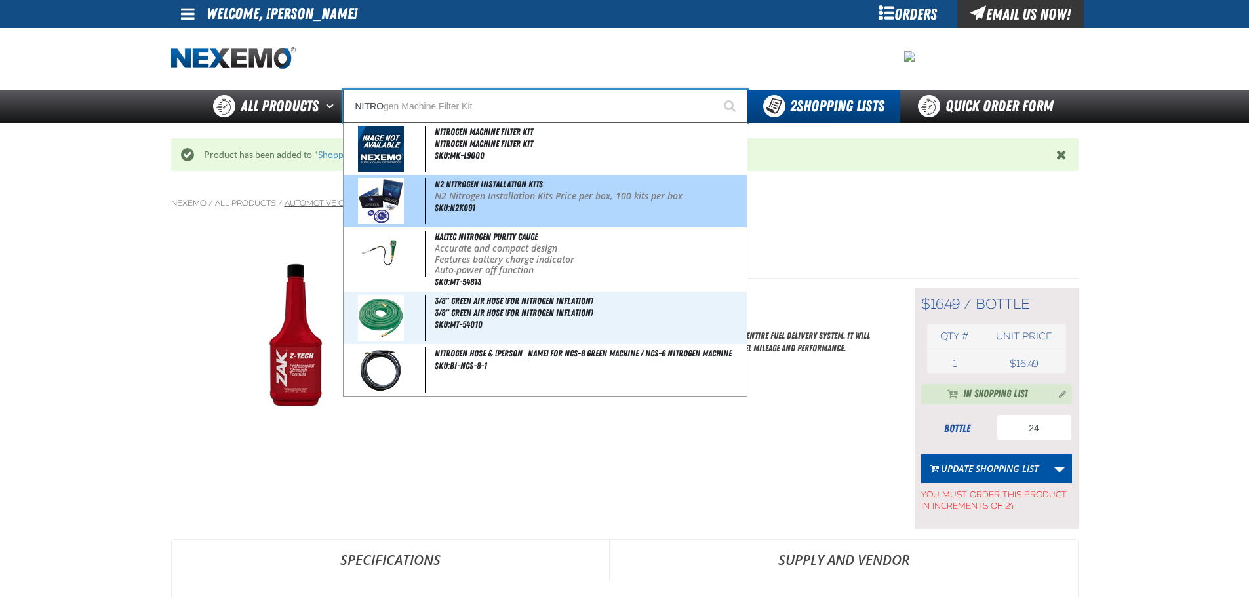
click at [385, 199] on img at bounding box center [381, 201] width 46 height 46
type input "N2 Nitrogen Installation Kits"
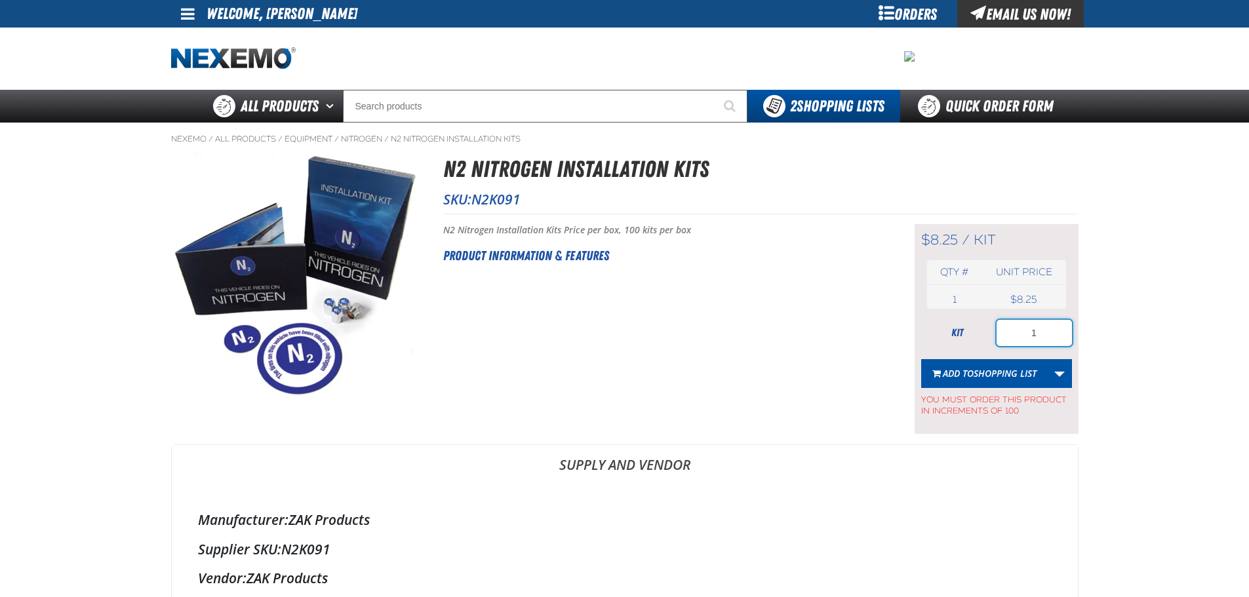
click at [1046, 329] on input "1" at bounding box center [1034, 333] width 75 height 26
type input "100"
click at [990, 374] on span "Shopping List" at bounding box center [1005, 373] width 63 height 12
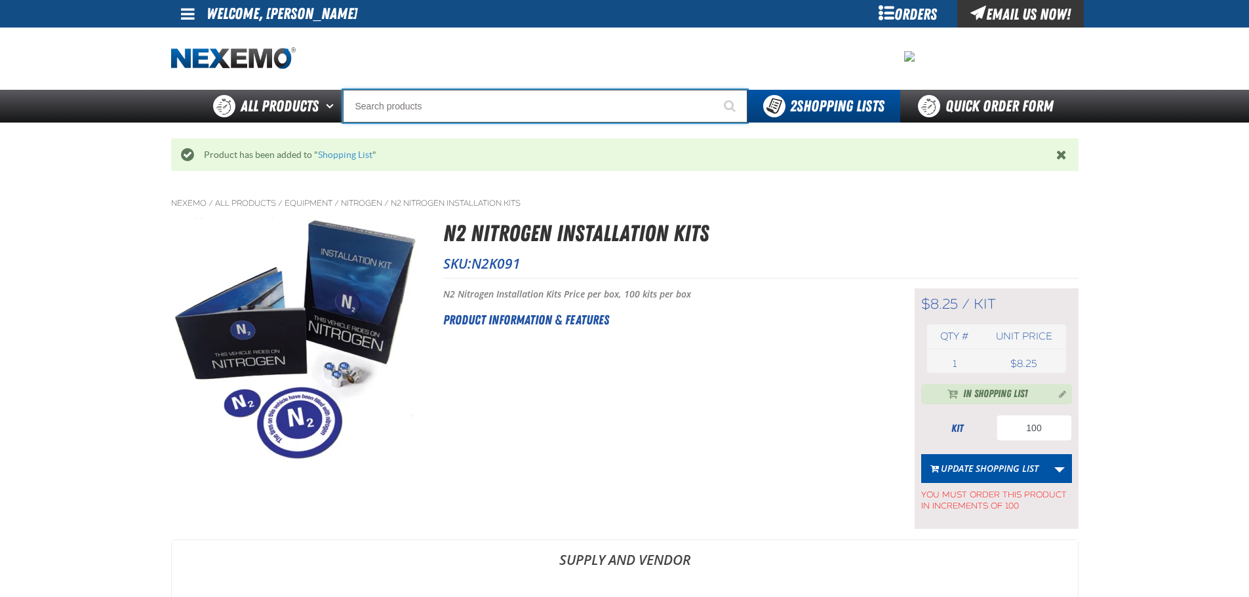
click at [467, 107] on input "Search" at bounding box center [545, 106] width 405 height 33
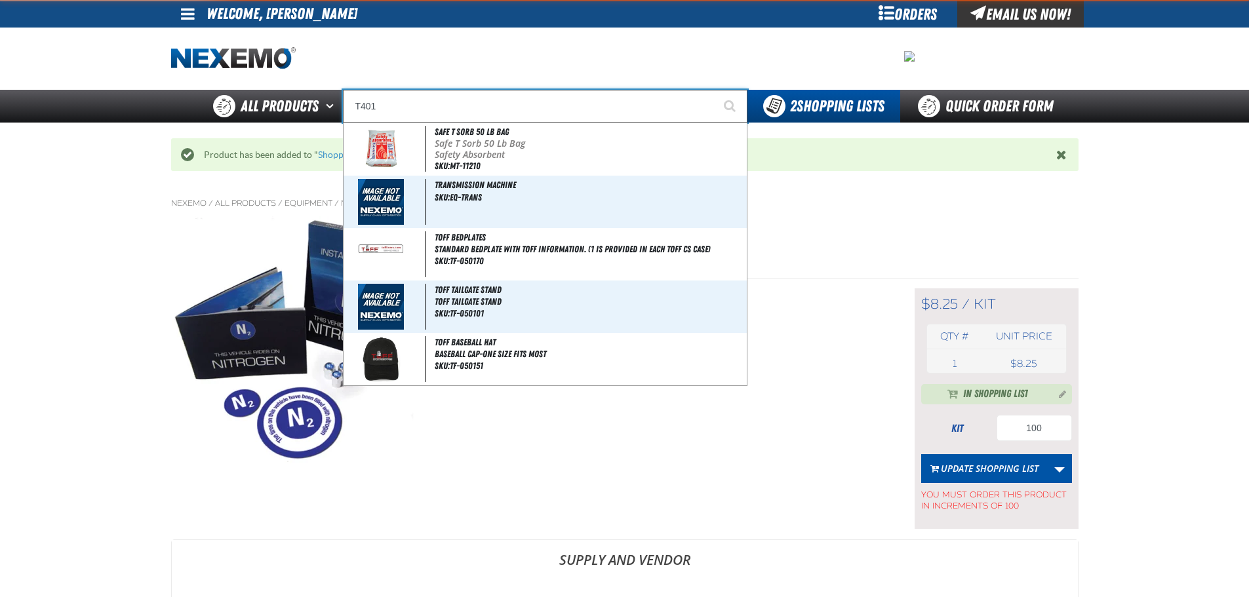
type input "T401"
click at [715, 90] on button "Start Searching" at bounding box center [731, 106] width 33 height 33
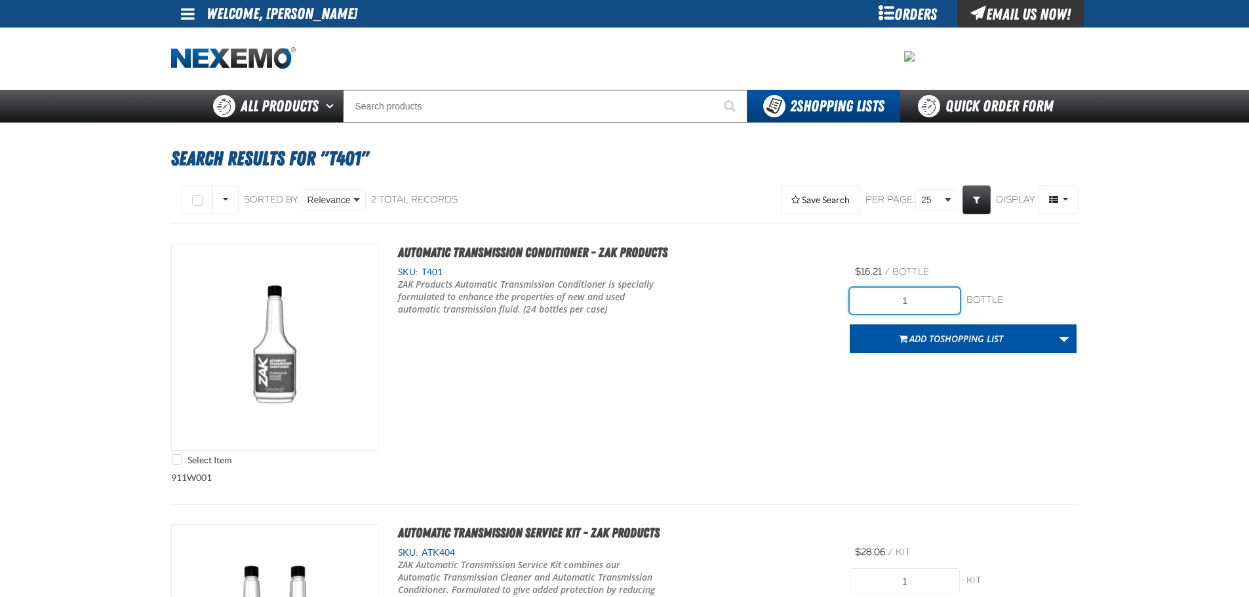
click at [929, 305] on input "1" at bounding box center [905, 301] width 110 height 26
type input "24"
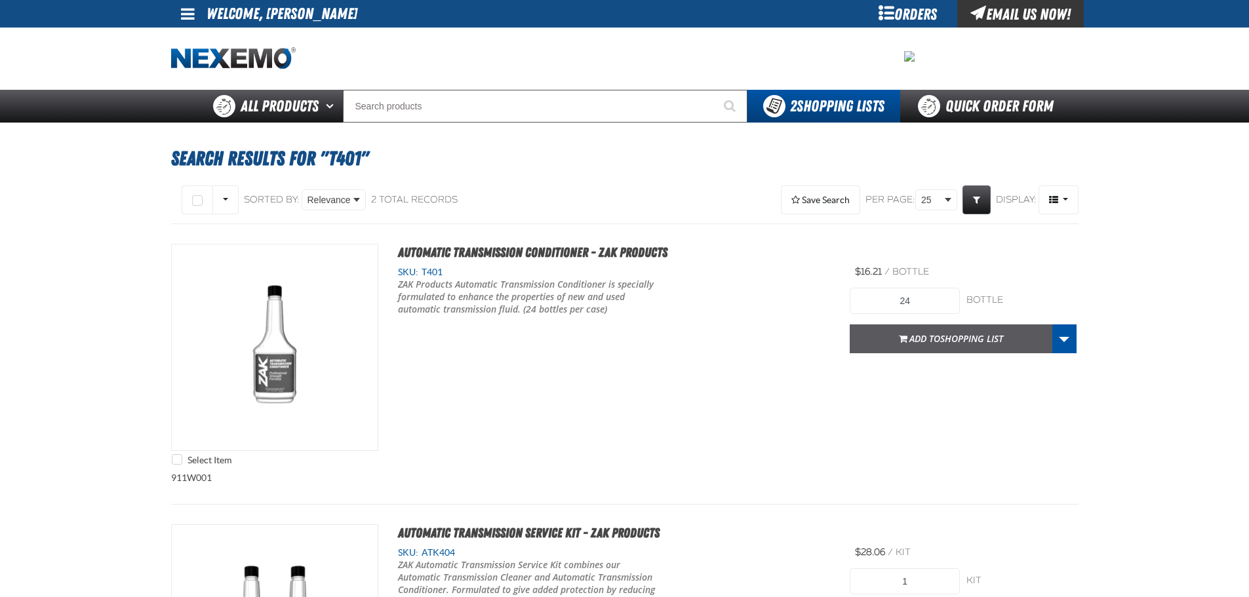
click at [933, 335] on span "Add to Shopping List" at bounding box center [957, 338] width 94 height 12
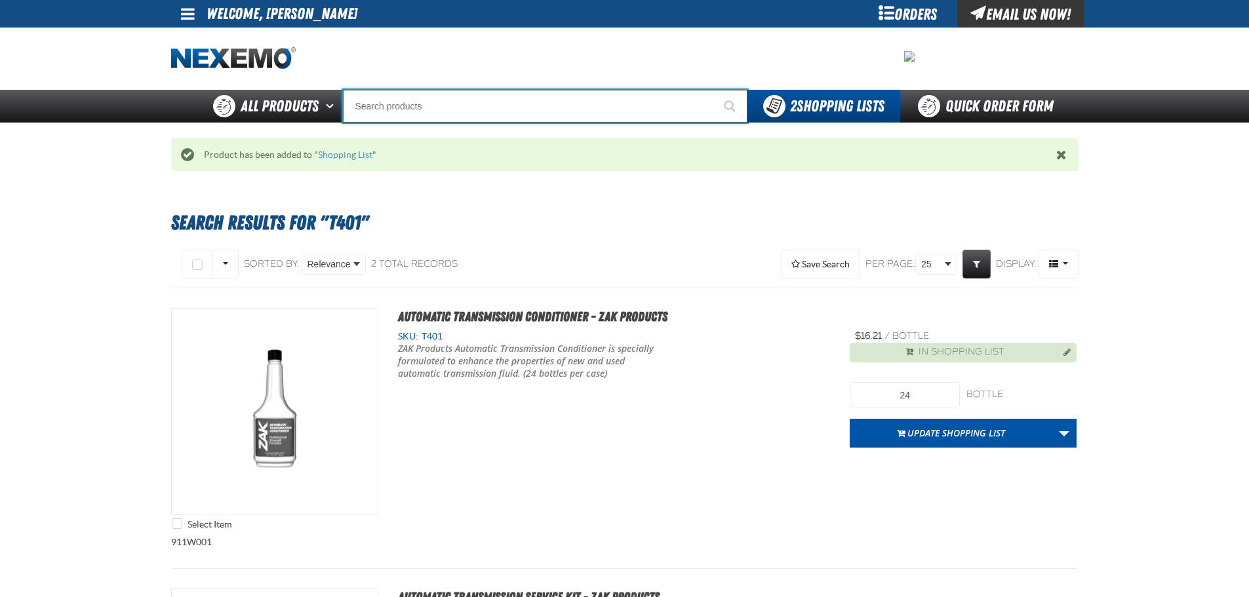
click at [434, 96] on input "Search" at bounding box center [545, 106] width 405 height 33
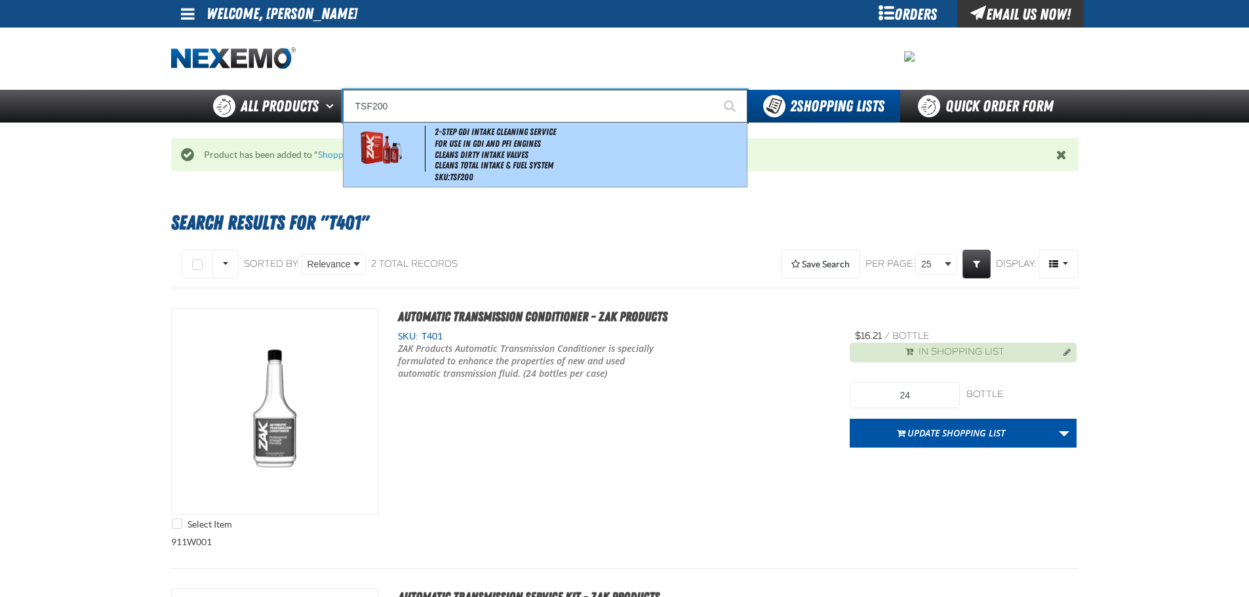
click at [450, 150] on li "Cleans Dirty Intake Valves" at bounding box center [590, 155] width 310 height 11
type input "2-Step GDI Intake Cleaning Service"
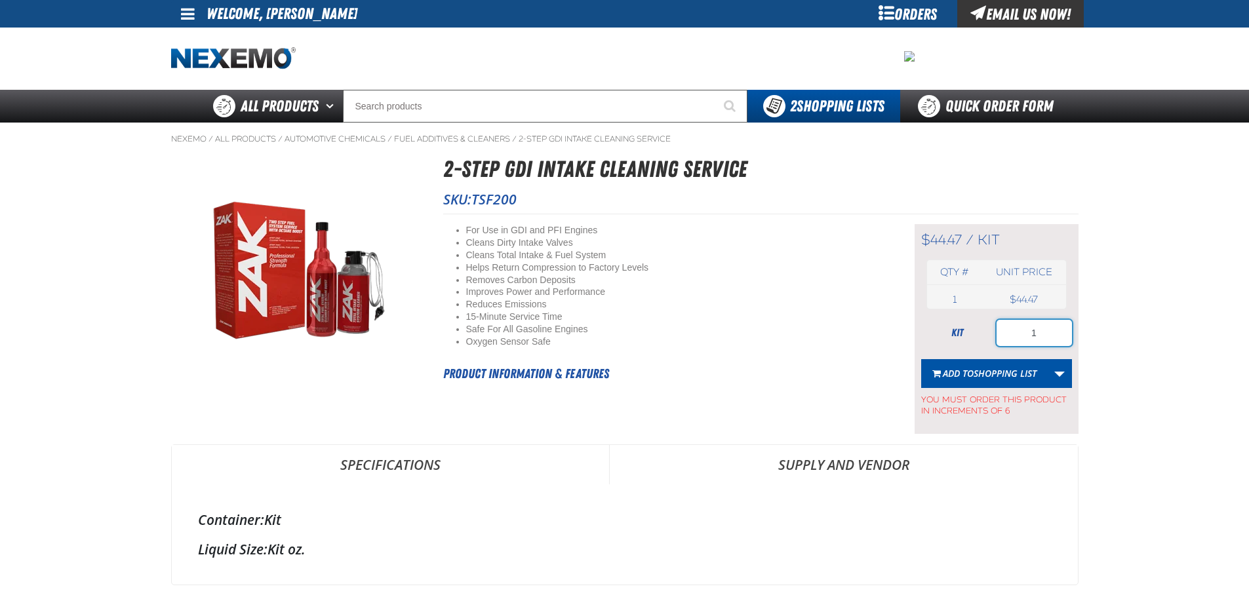
click at [1039, 336] on input "1" at bounding box center [1034, 333] width 75 height 26
type input "6"
click at [1013, 375] on span "Shopping List" at bounding box center [1005, 373] width 63 height 12
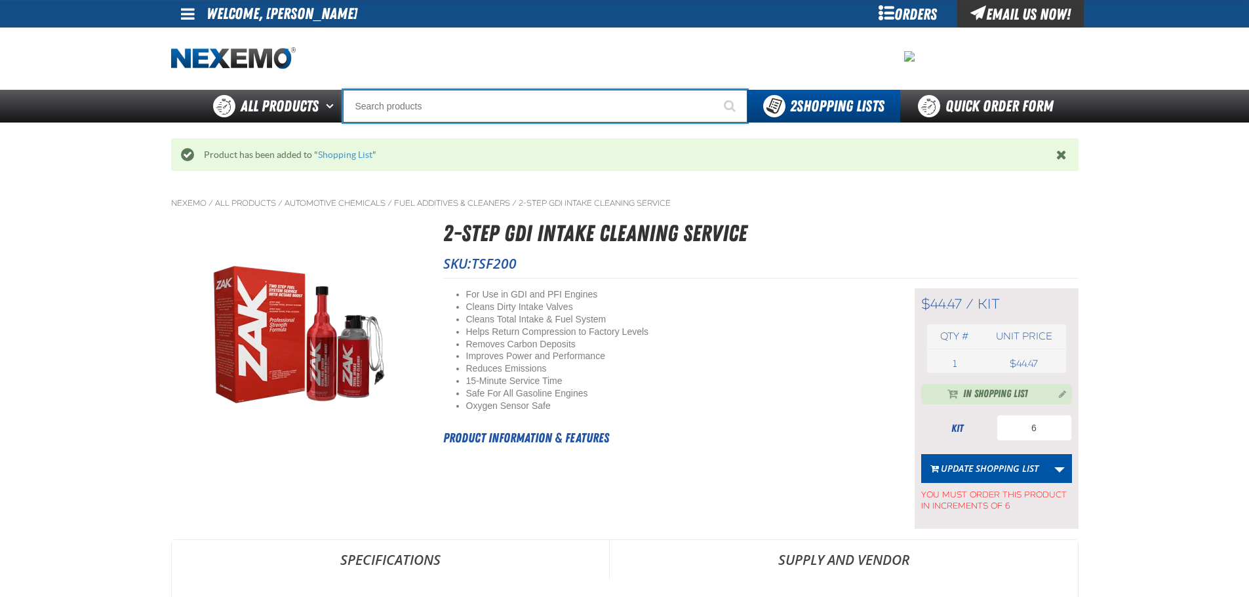
click at [426, 108] on input "Search" at bounding box center [545, 106] width 405 height 33
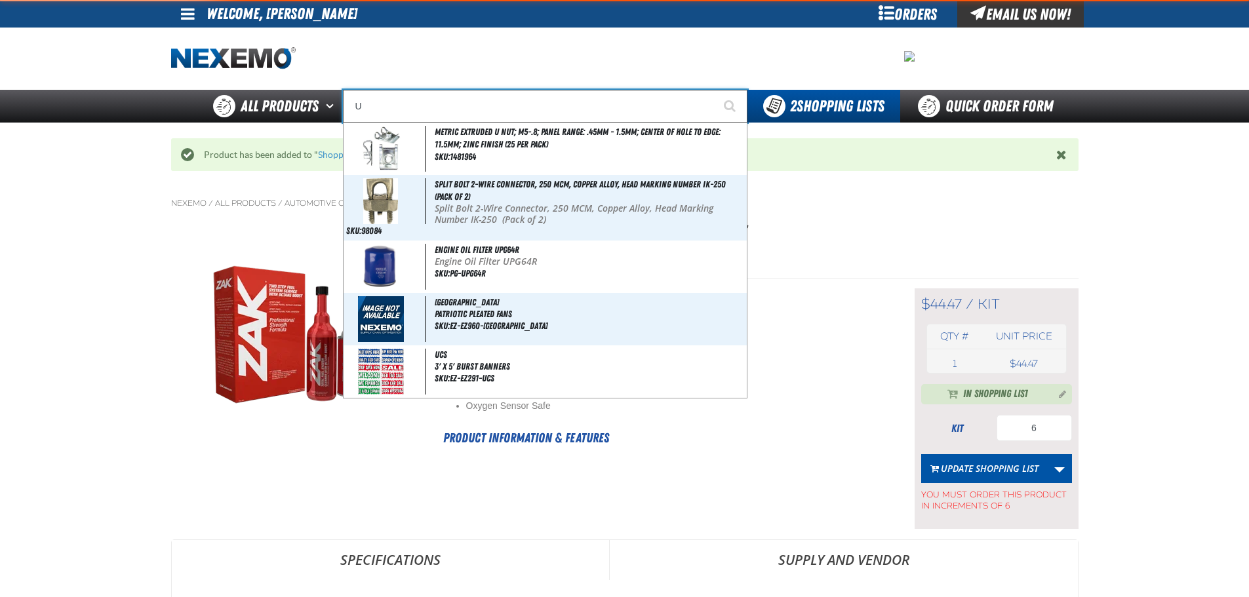
type input "UC"
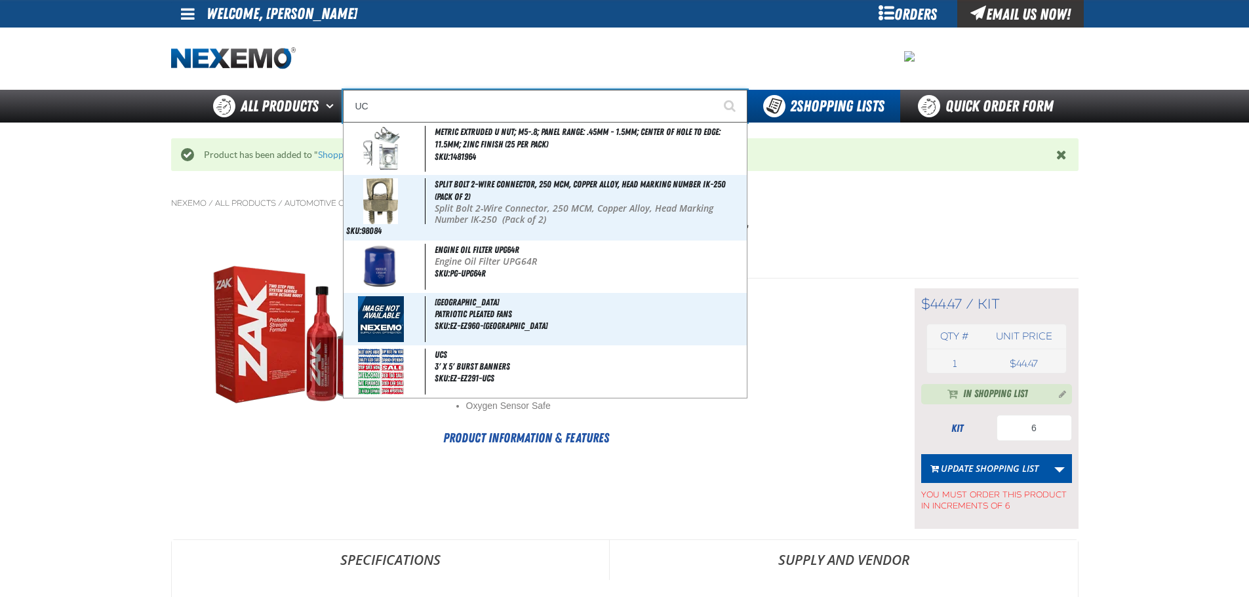
type input "UC RED"
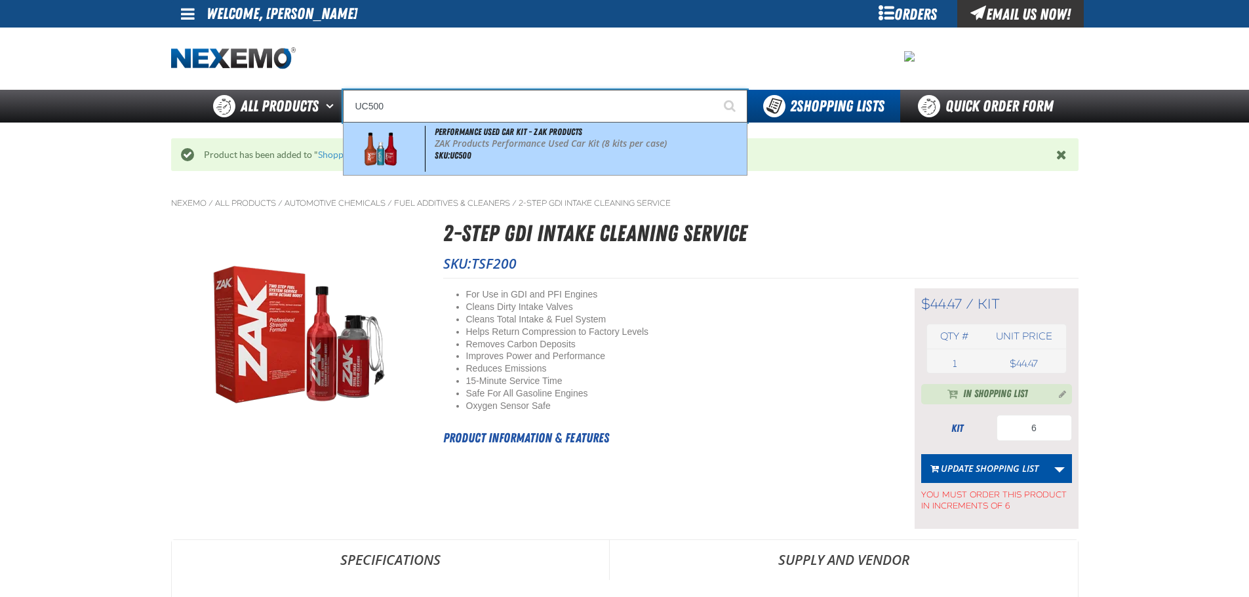
click at [527, 136] on span "Performance Used Car Kit - ZAK Products" at bounding box center [509, 132] width 148 height 10
type input "Performance Used Car Kit - ZAK Products"
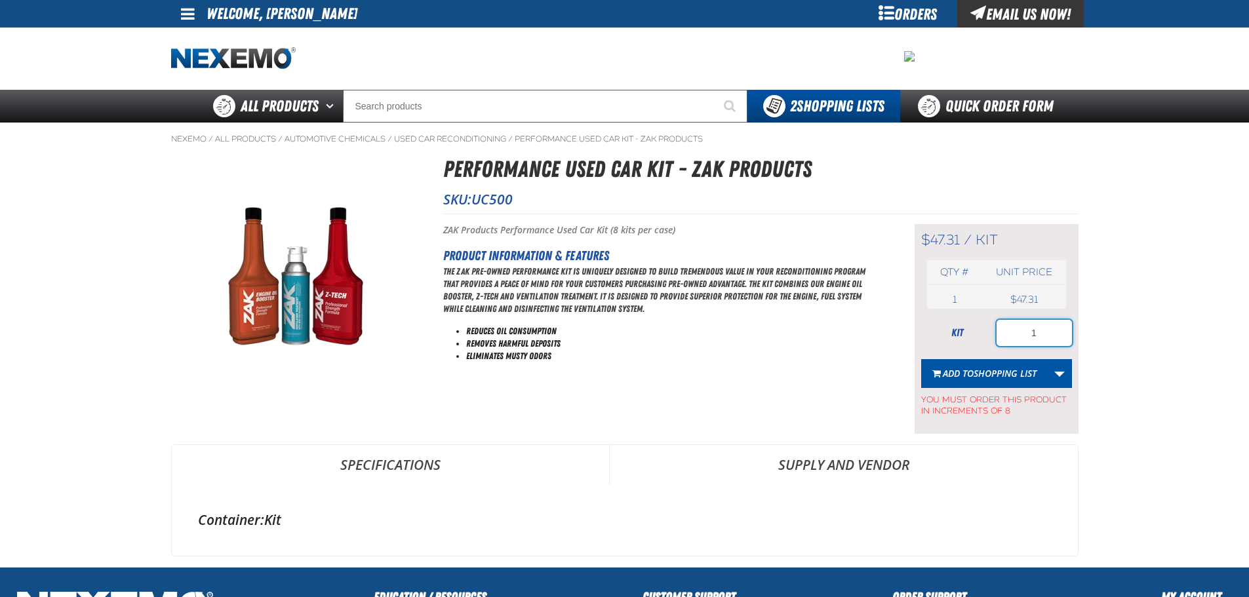
click at [1056, 336] on input "1" at bounding box center [1034, 333] width 75 height 26
type input "40"
click at [1011, 371] on span "Shopping List" at bounding box center [1005, 373] width 63 height 12
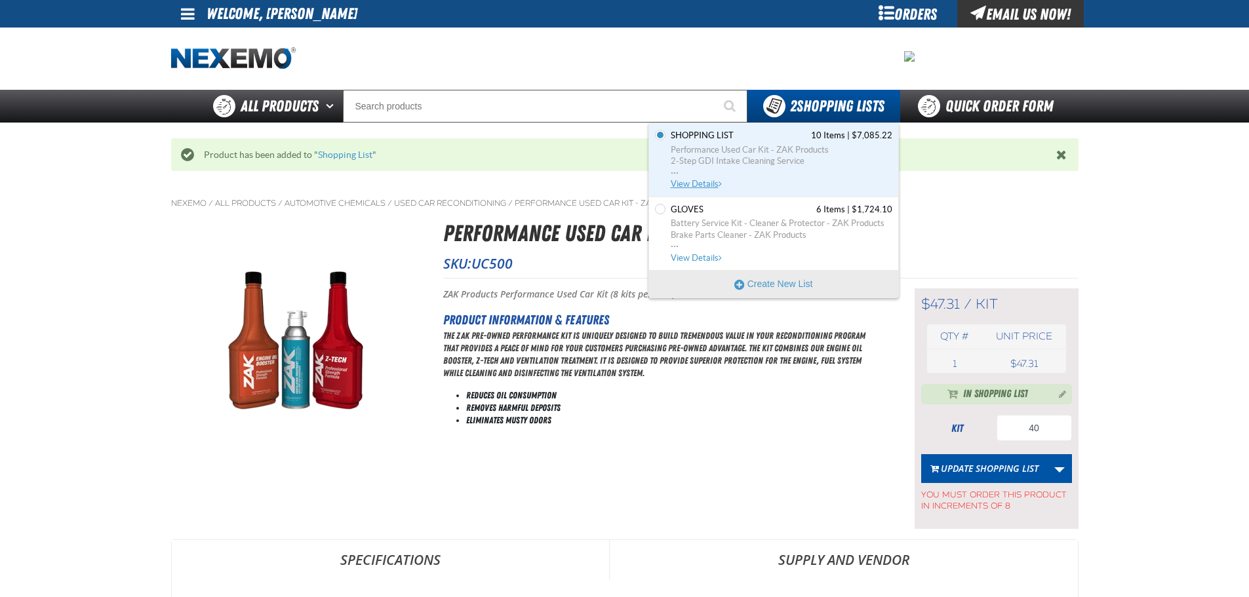
click at [748, 149] on span "Performance Used Car Kit - ZAK Products" at bounding box center [782, 150] width 222 height 12
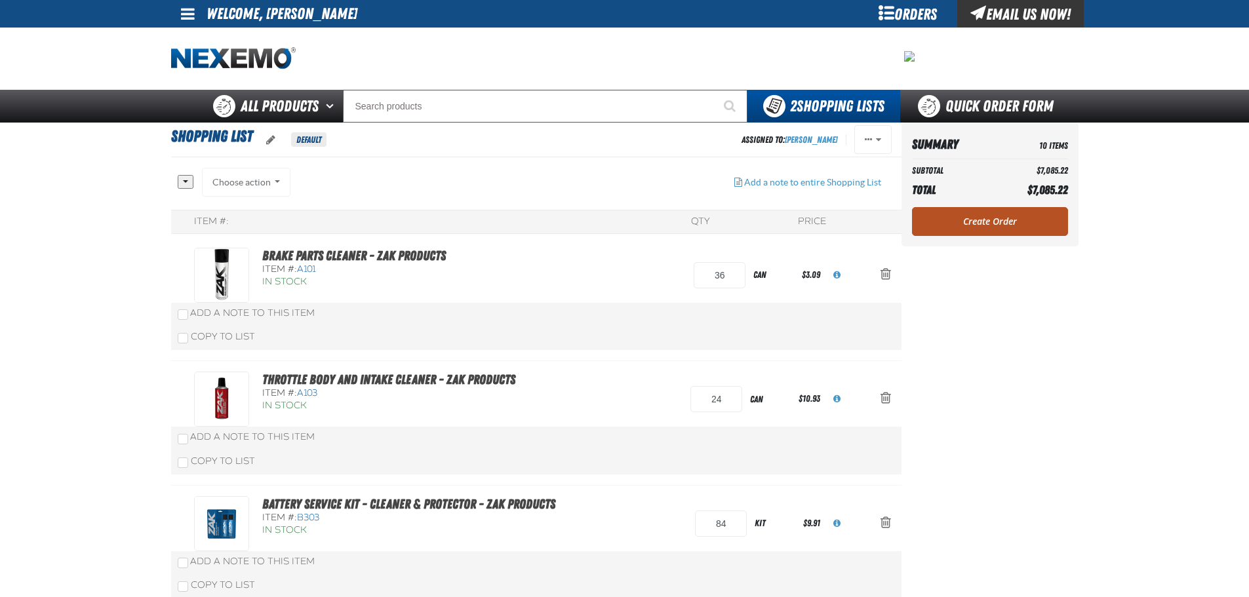
click at [1003, 216] on link "Create Order" at bounding box center [990, 221] width 156 height 29
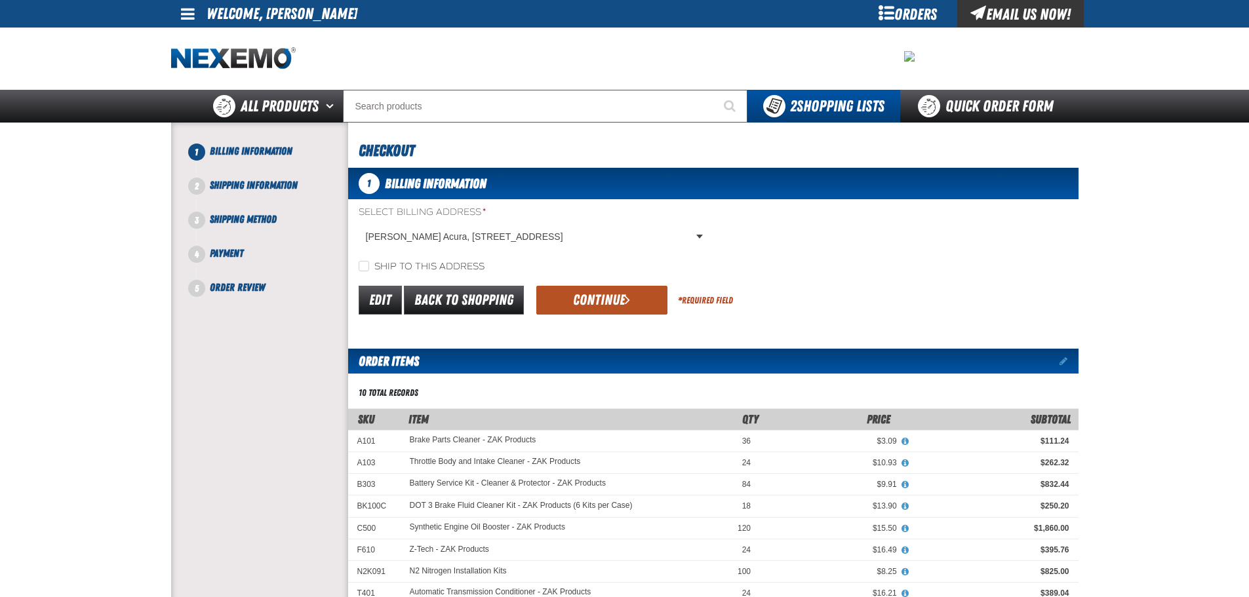
click at [591, 308] on button "Continue" at bounding box center [601, 300] width 131 height 29
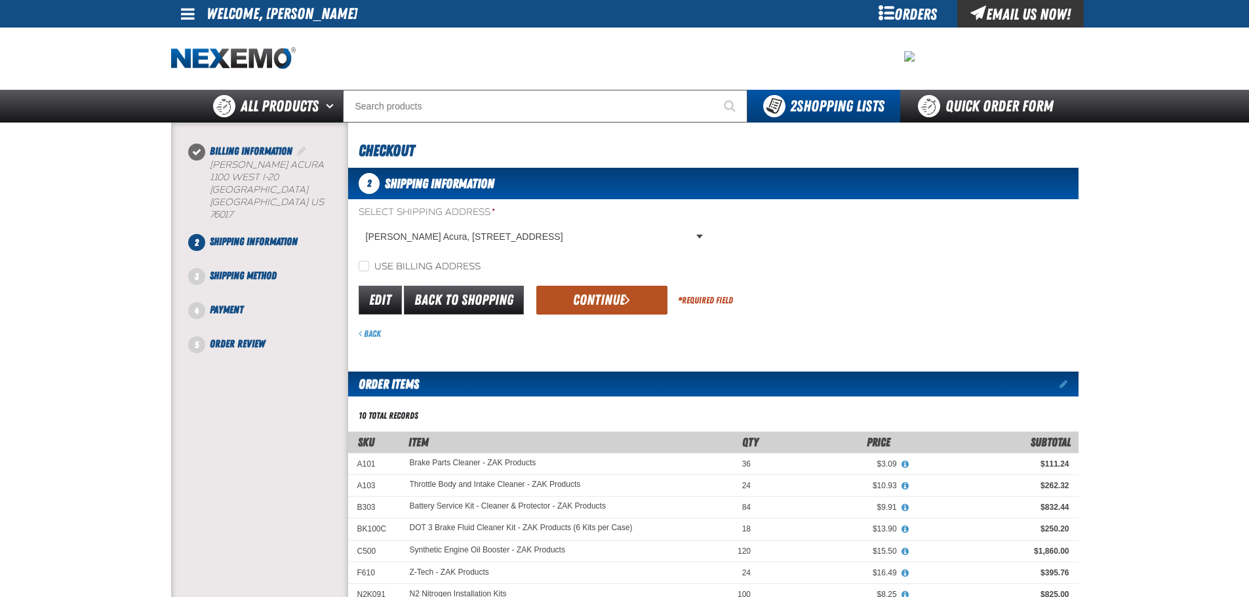
click at [621, 297] on button "Continue" at bounding box center [601, 300] width 131 height 29
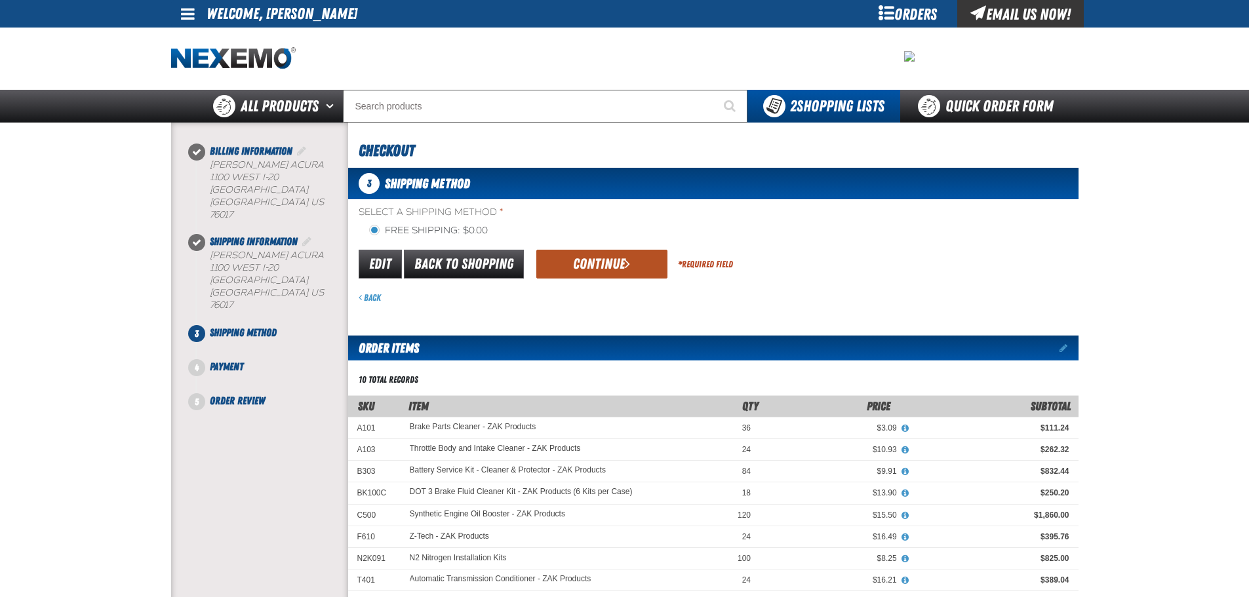
click at [588, 255] on button "Continue" at bounding box center [601, 264] width 131 height 29
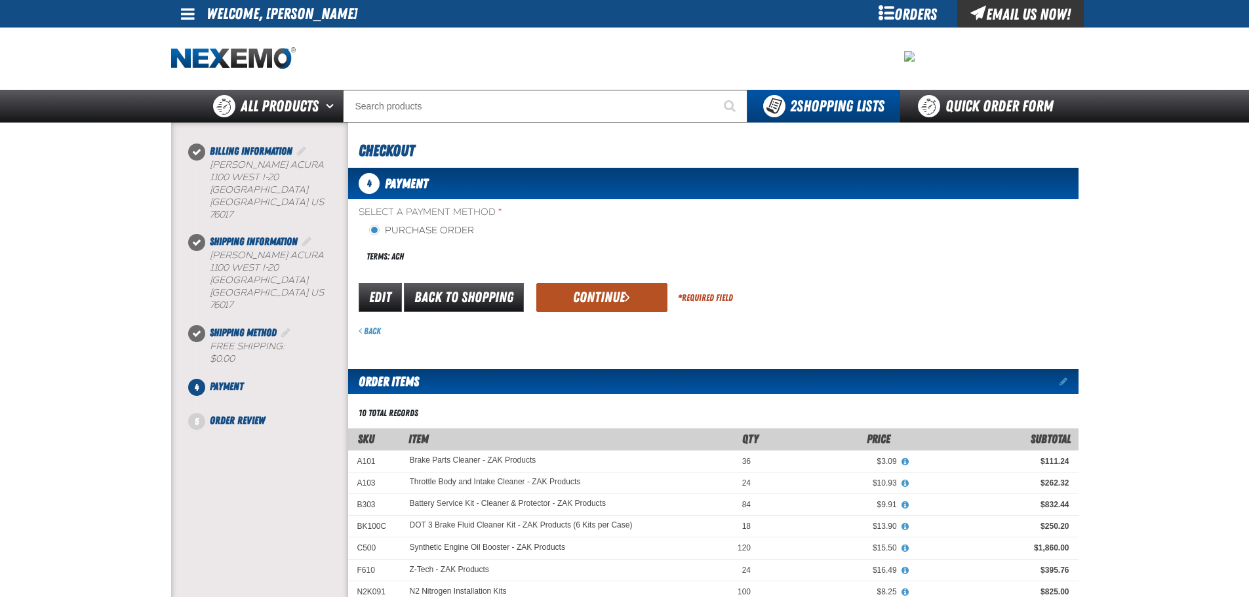
click at [583, 294] on button "Continue" at bounding box center [601, 297] width 131 height 29
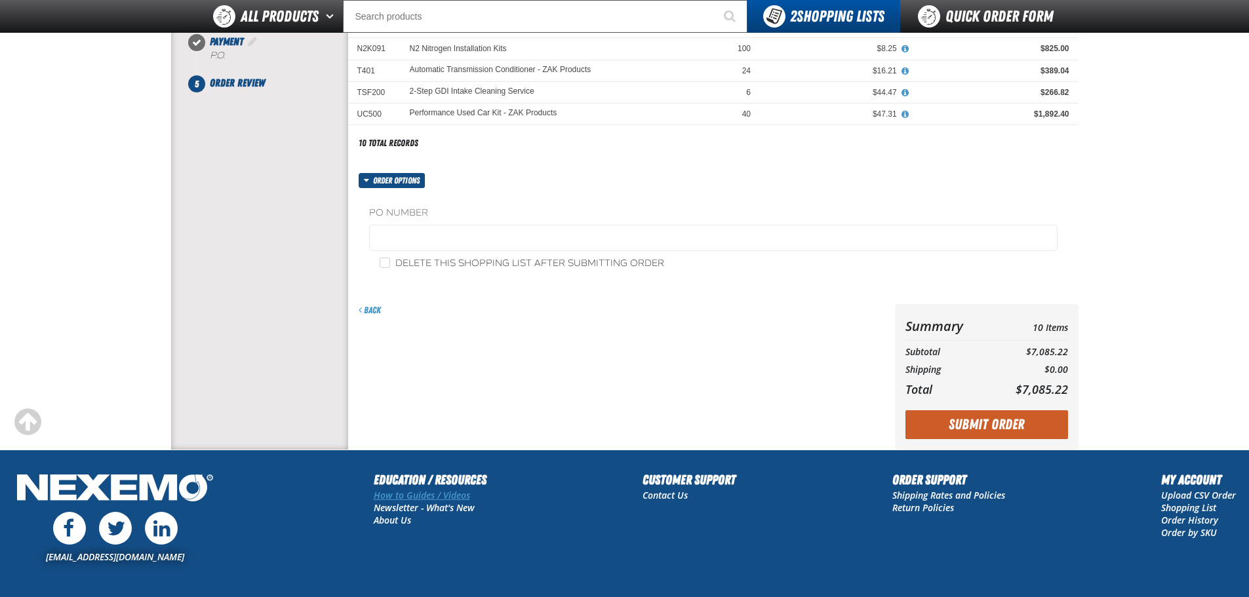
scroll to position [350, 0]
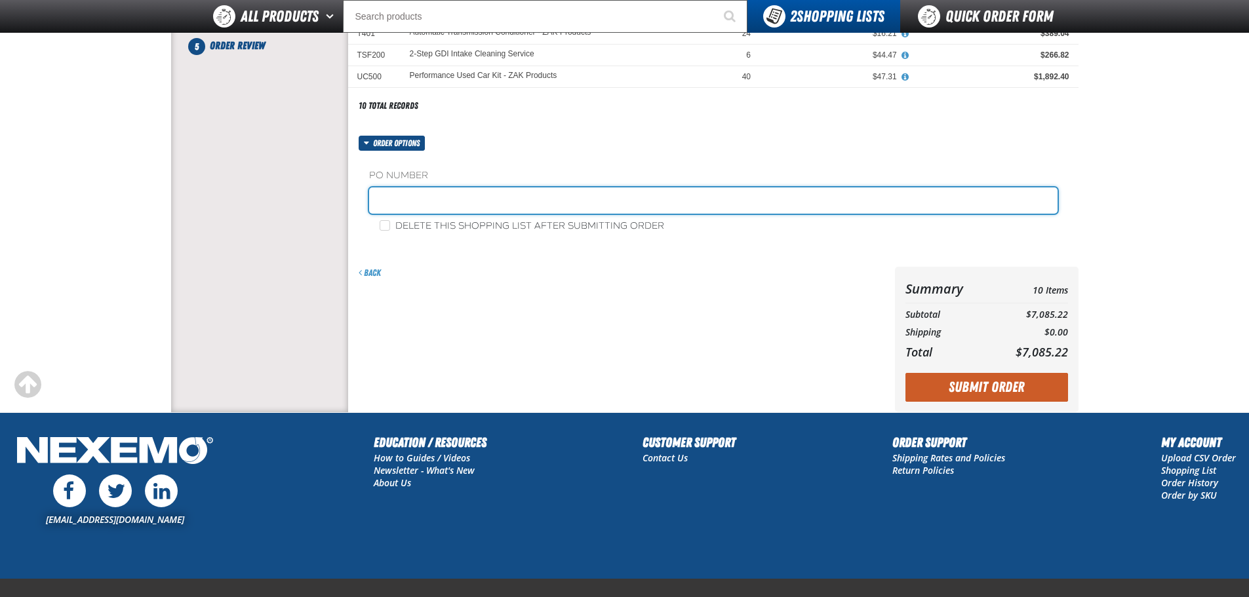
click at [412, 204] on input "text" at bounding box center [713, 201] width 689 height 26
type input "197100"
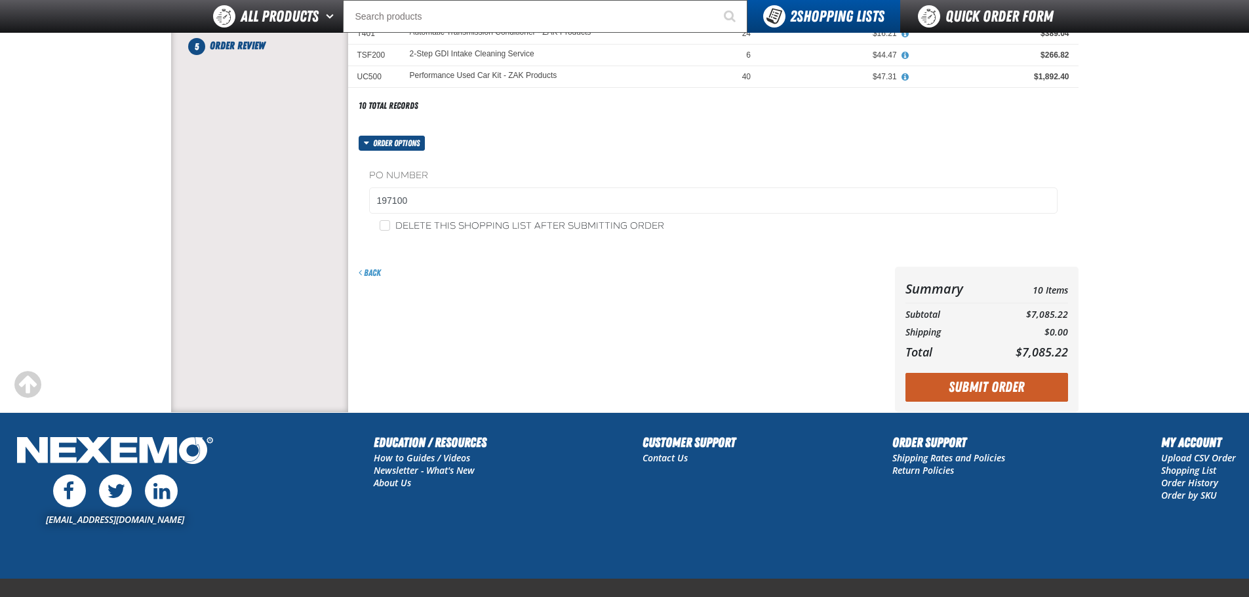
click at [960, 360] on th "Total" at bounding box center [948, 352] width 85 height 21
click at [980, 391] on button "Submit Order" at bounding box center [987, 387] width 163 height 29
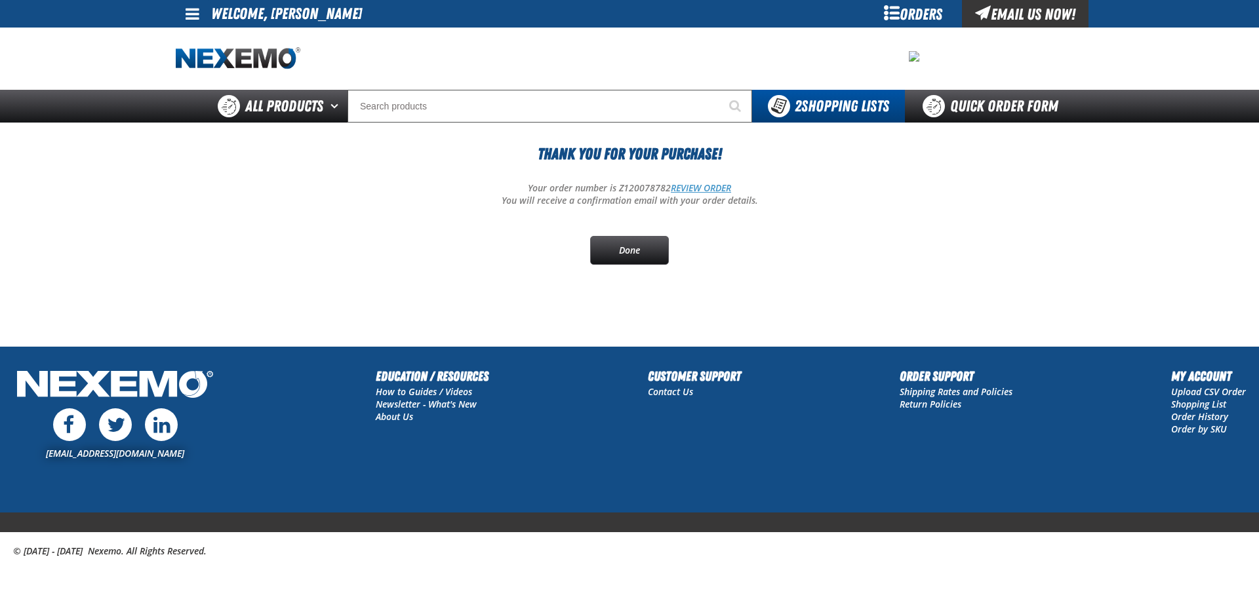
click at [682, 188] on link "REVIEW ORDER" at bounding box center [701, 188] width 60 height 12
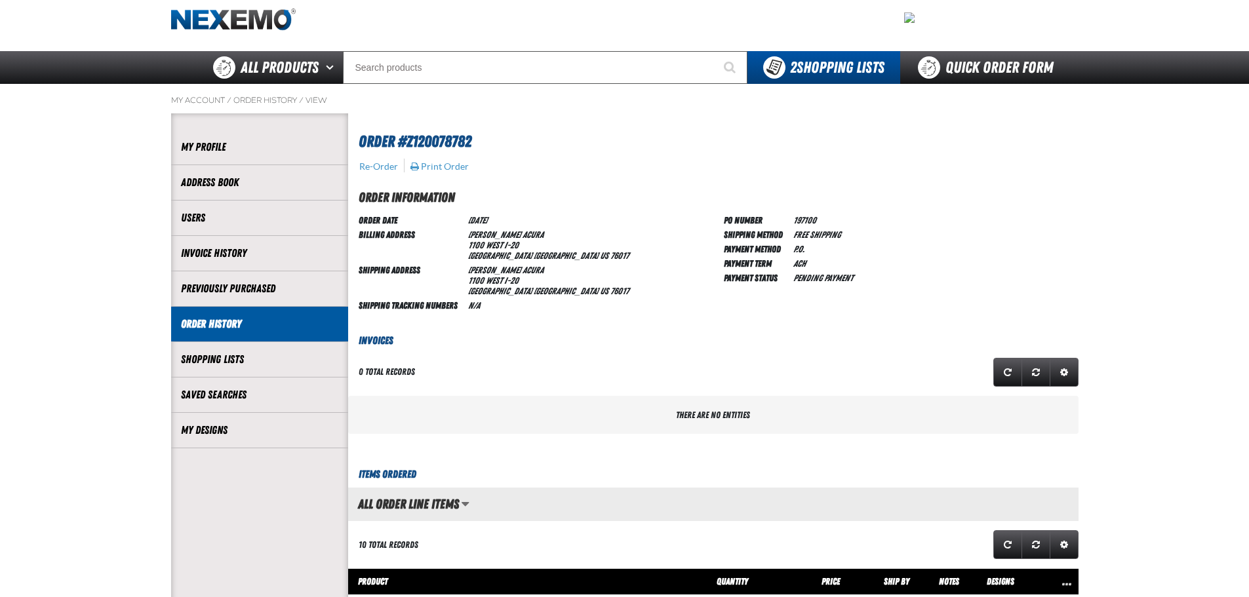
scroll to position [525, 0]
